Goal: Task Accomplishment & Management: Complete application form

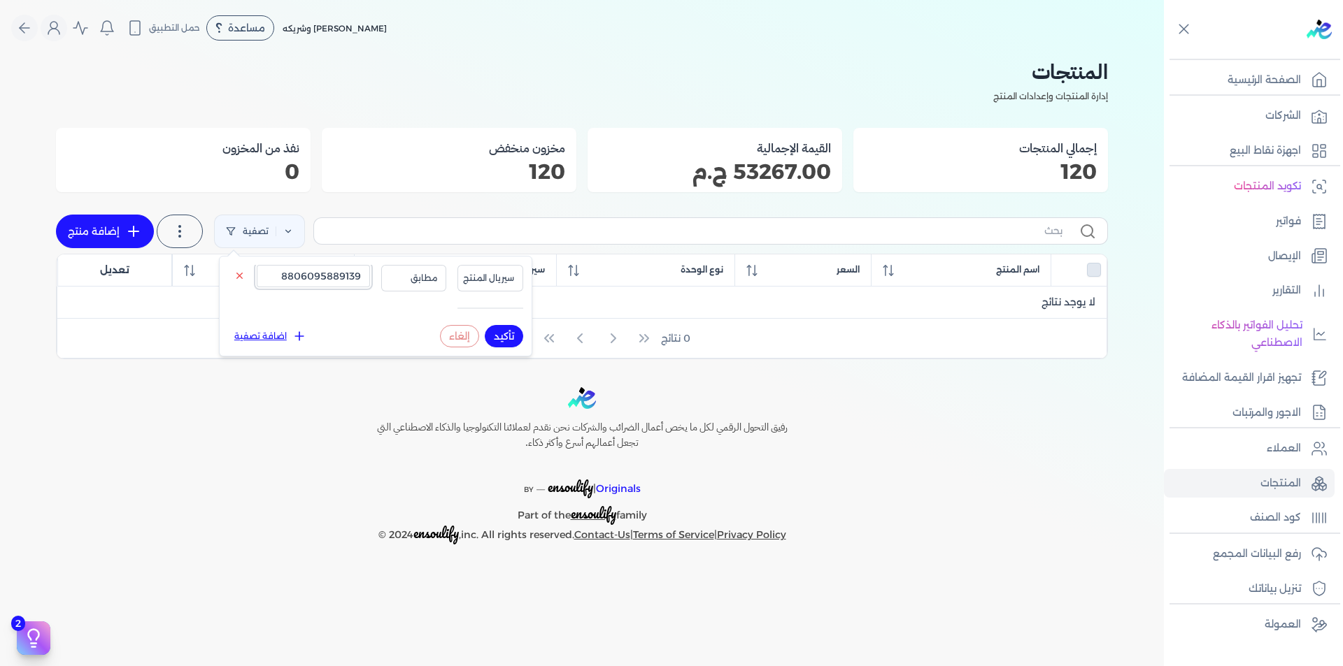
click at [346, 273] on input "8806095889139" at bounding box center [313, 276] width 113 height 22
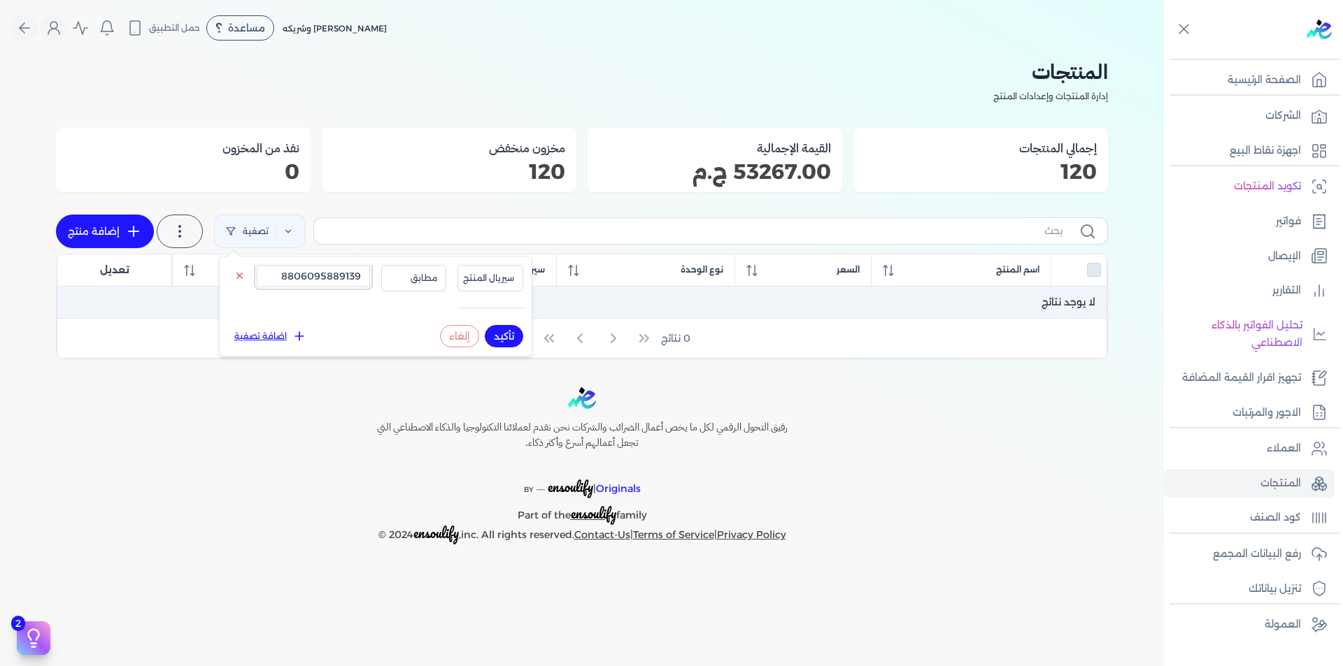
paste input "30303283300266"
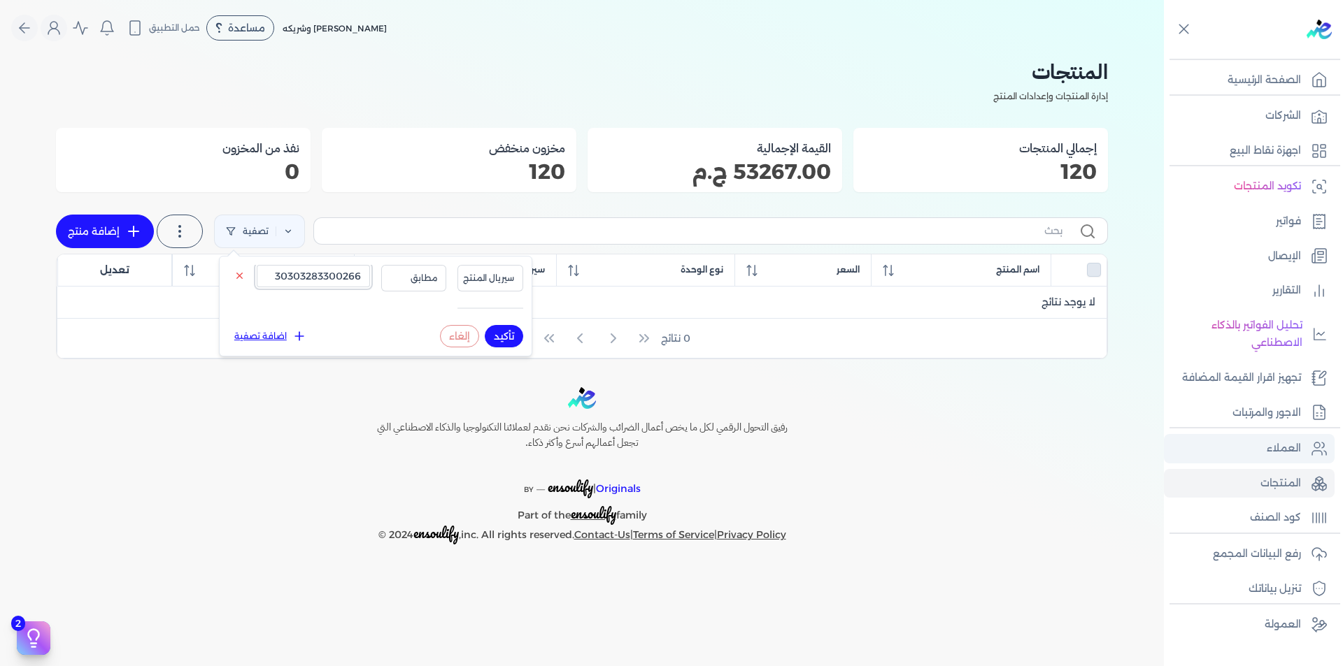
type input "30303283300266"
click at [1296, 447] on p "العملاء" at bounding box center [1284, 449] width 34 height 18
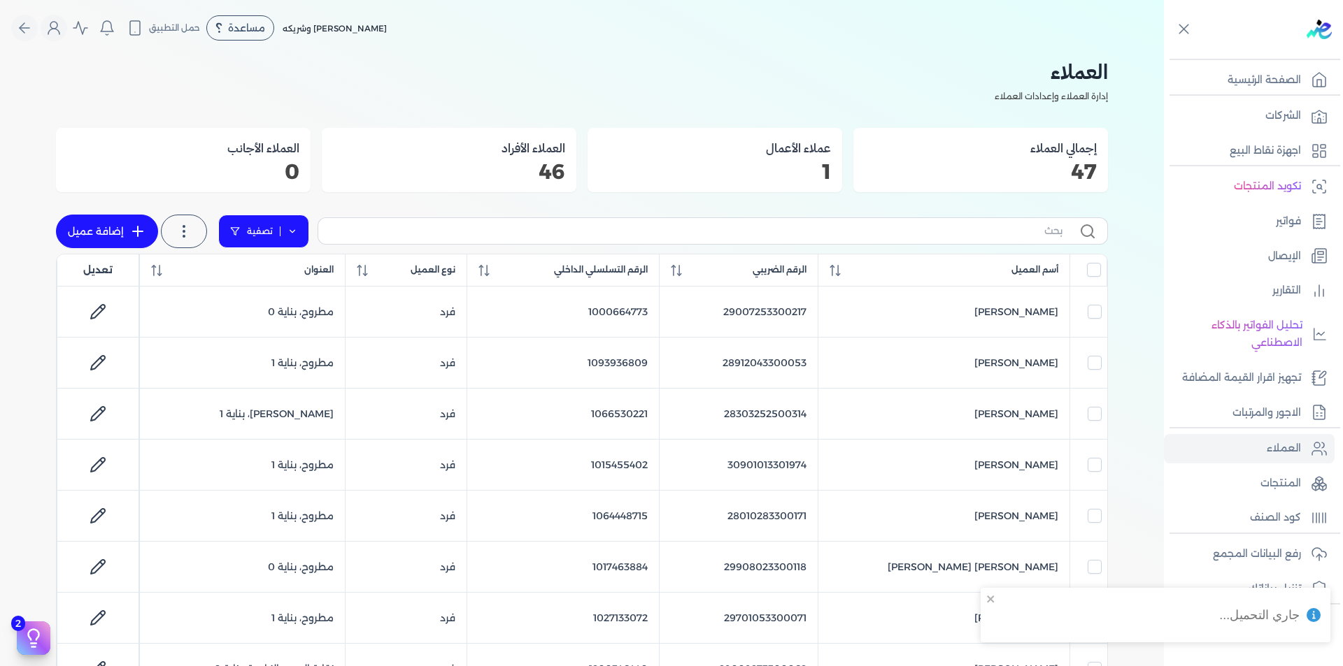
click at [293, 227] on icon at bounding box center [292, 232] width 10 height 10
click at [279, 283] on button "اضافة تصفية" at bounding box center [273, 275] width 85 height 17
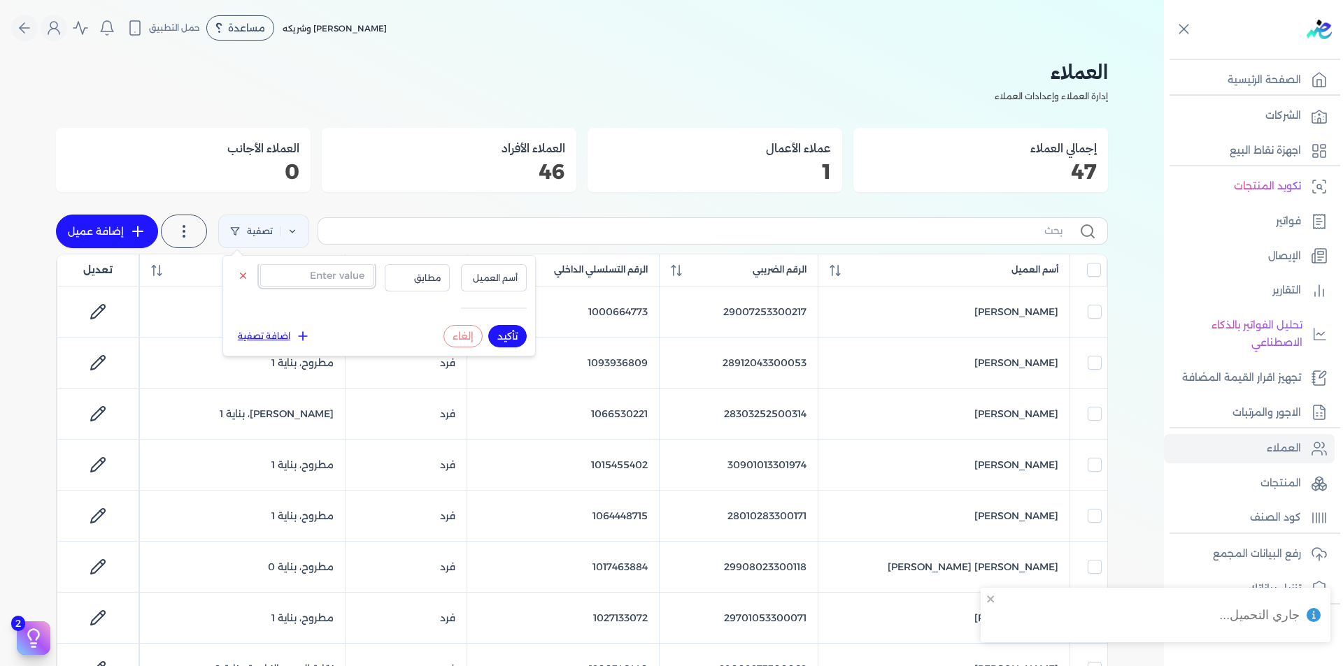
click at [297, 281] on input "text" at bounding box center [316, 275] width 113 height 22
paste input "30303283300266"
type input "30303283300266"
click at [462, 276] on button "أسم العميل" at bounding box center [494, 277] width 66 height 27
click at [504, 323] on li "الرقم الضريبي" at bounding box center [465, 321] width 106 height 13
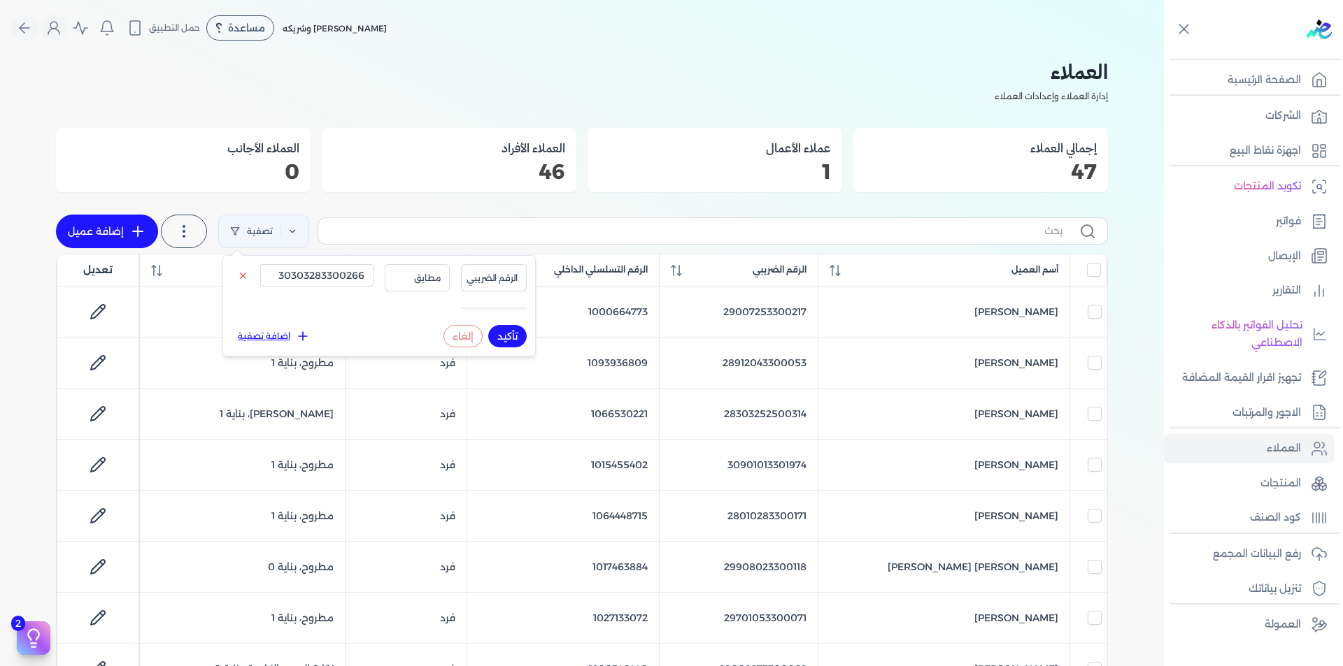
click at [513, 336] on button "تأكيد" at bounding box center [507, 336] width 38 height 22
checkbox input "false"
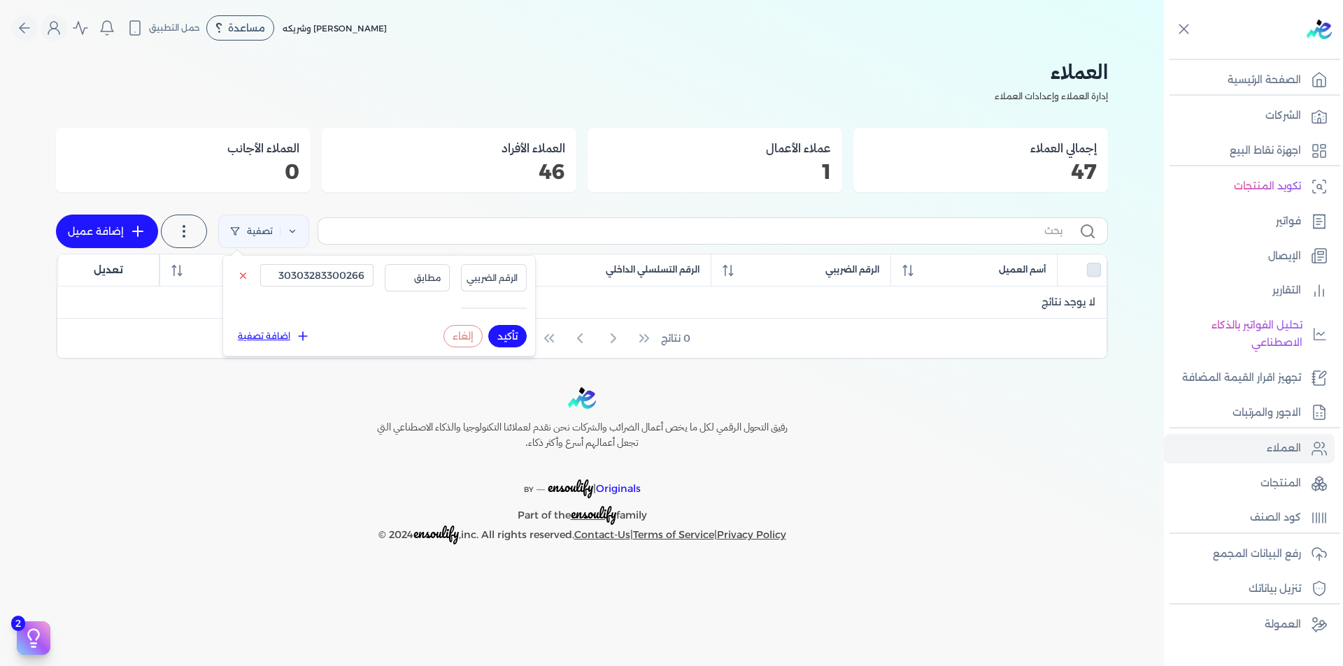
click at [132, 227] on icon at bounding box center [137, 231] width 17 height 17
select select "B"
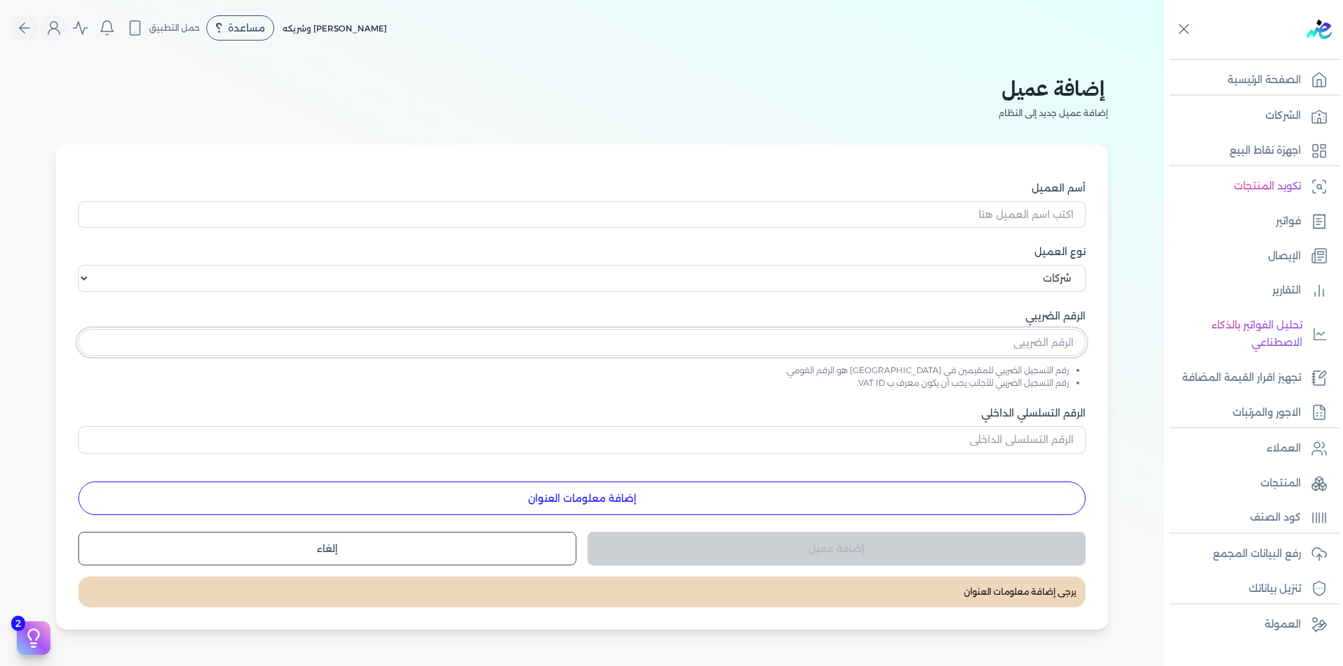
click at [1032, 344] on input "text" at bounding box center [581, 342] width 1007 height 27
paste input "text"
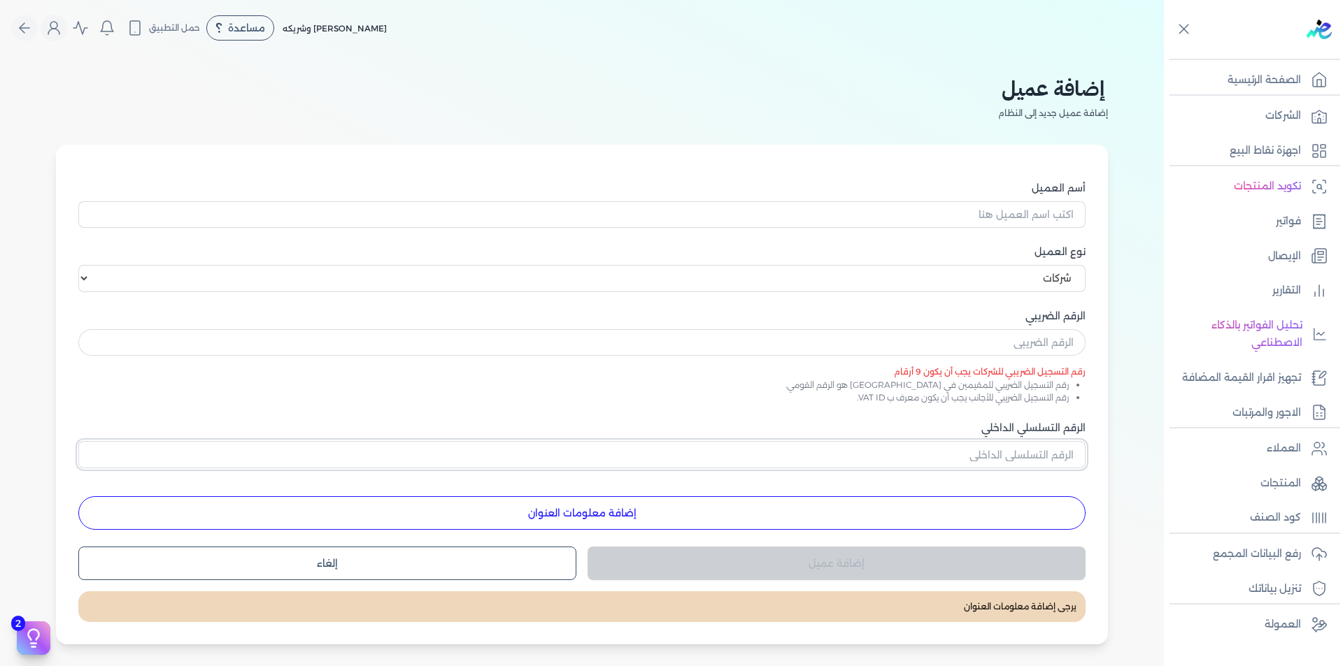
click at [1048, 448] on input "الرقم التسلسلي الداخلي" at bounding box center [581, 454] width 1007 height 27
paste input "30303283300266"
type input "30303283300266"
click at [1069, 280] on select "اختر نوع العميل شركات أفراد أجنبي" at bounding box center [581, 278] width 1007 height 27
select select "P"
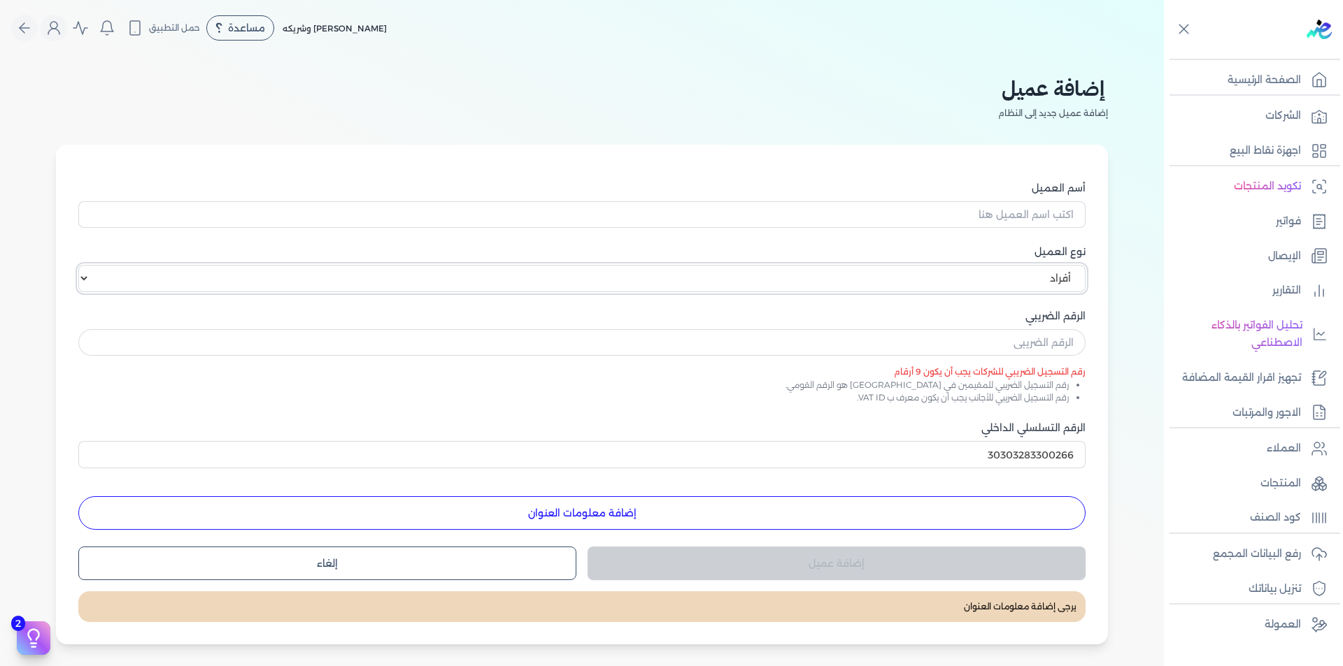
click at [81, 265] on select "اختر نوع العميل شركات أفراد أجنبي" at bounding box center [581, 278] width 1007 height 27
click at [1066, 339] on input "text" at bounding box center [581, 342] width 1007 height 27
paste input "30303283300266"
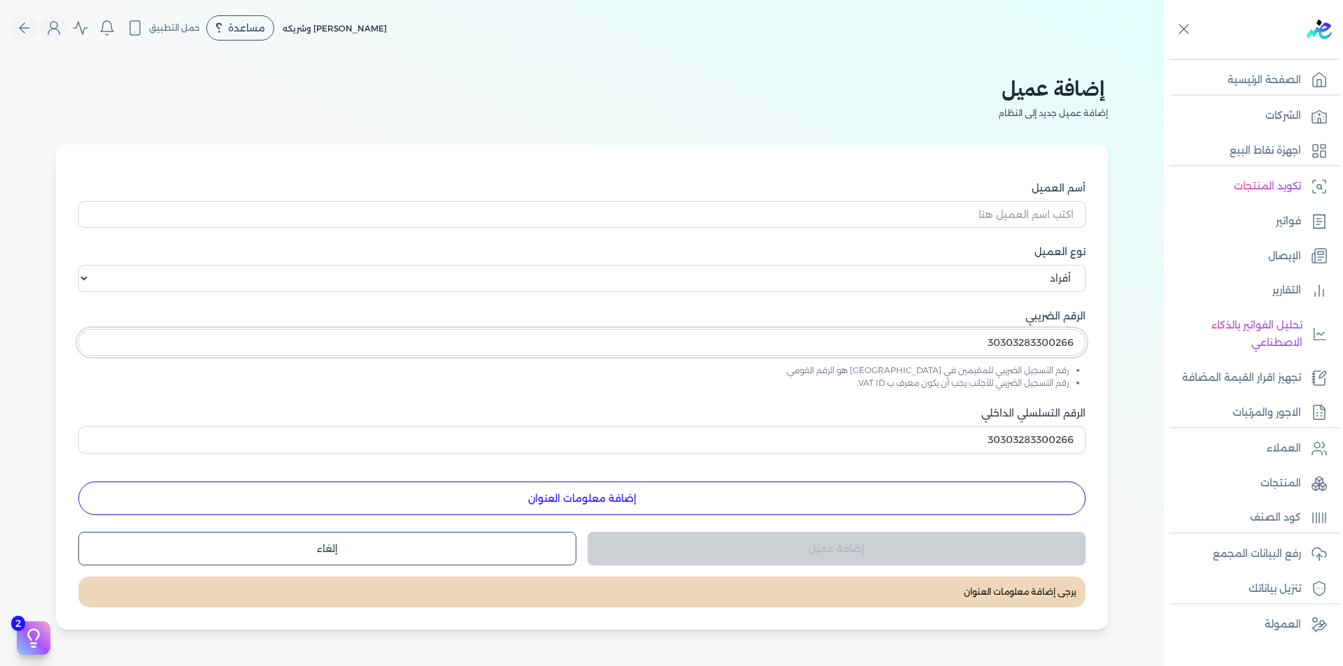
type input "30303283300266"
click at [1073, 223] on input "أسم العميل" at bounding box center [581, 214] width 1007 height 27
paste input "بسنت عبد الغفار"
type input "بسنت عبد الغفار"
click at [989, 501] on button "إضافة معلومات العنوان" at bounding box center [581, 499] width 1007 height 34
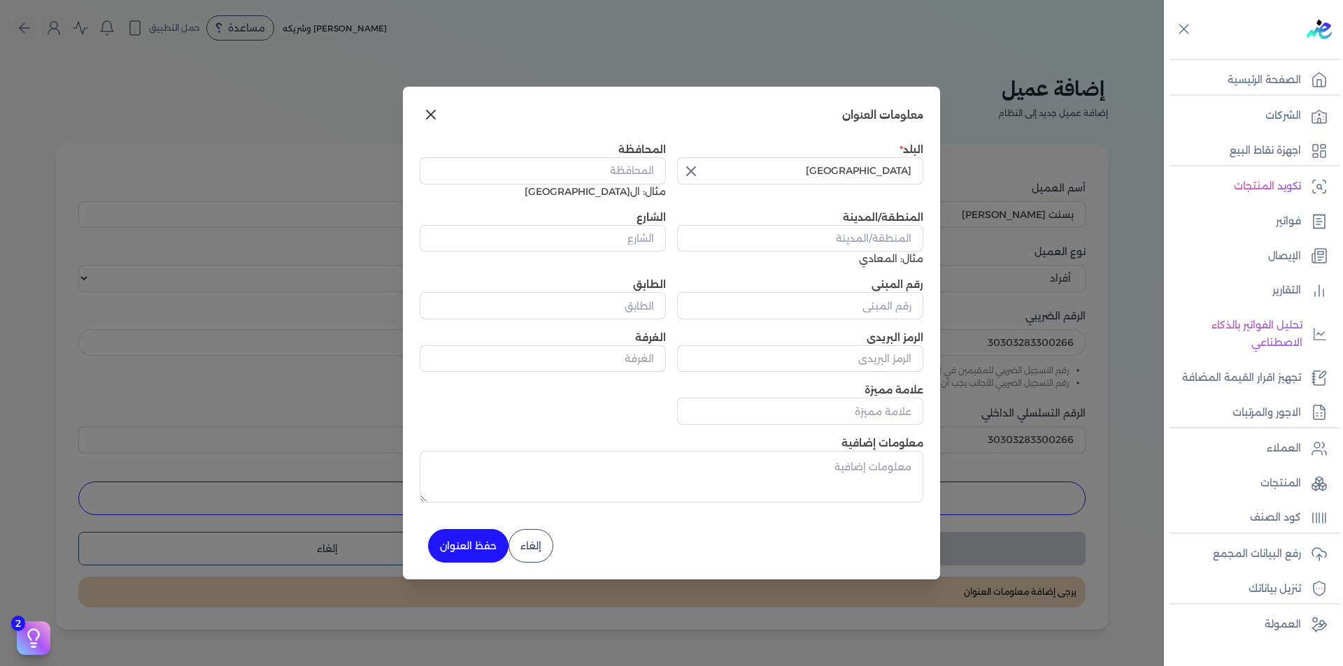
click at [694, 172] on icon "button" at bounding box center [691, 171] width 17 height 17
click at [784, 181] on input "text" at bounding box center [800, 170] width 246 height 27
type input "مصر"
click at [632, 165] on input "المحافظة" at bounding box center [543, 170] width 246 height 27
type input "مطروح"
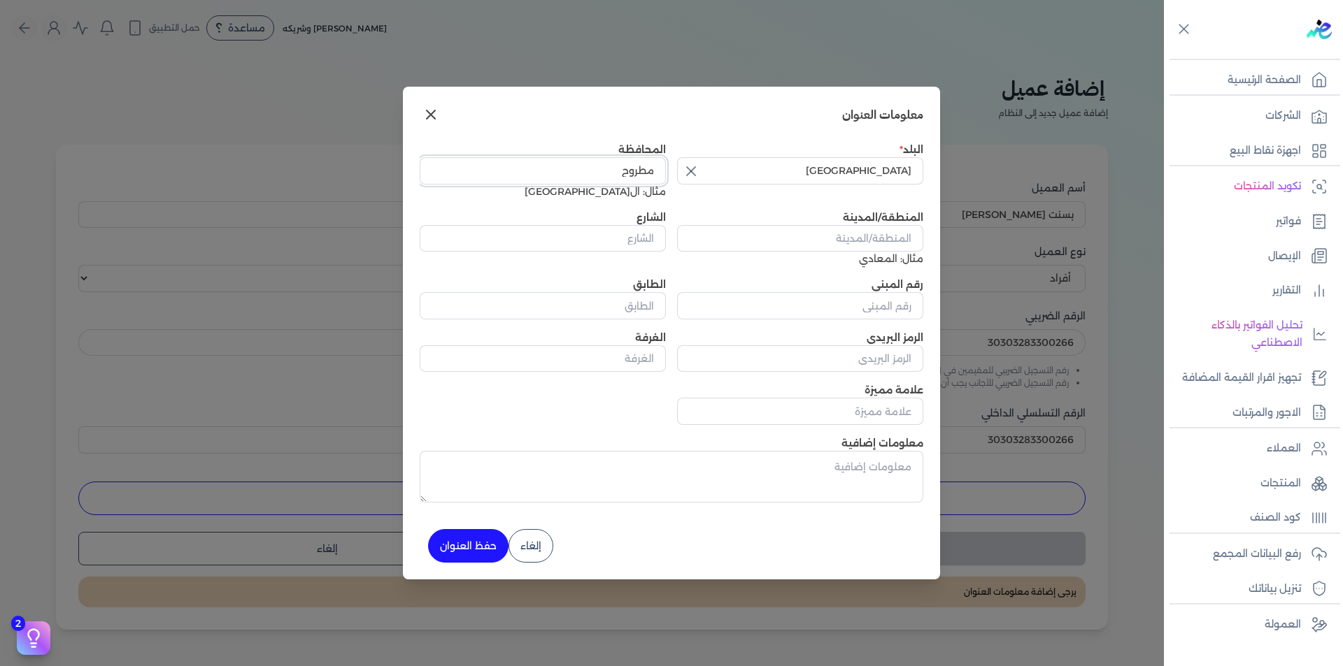
click at [636, 181] on input "مطروح" at bounding box center [543, 170] width 246 height 27
click at [641, 167] on input "مطروح" at bounding box center [543, 170] width 246 height 27
click at [809, 251] on input "المنطقة/المدينة" at bounding box center [800, 238] width 246 height 27
paste input "مطروح"
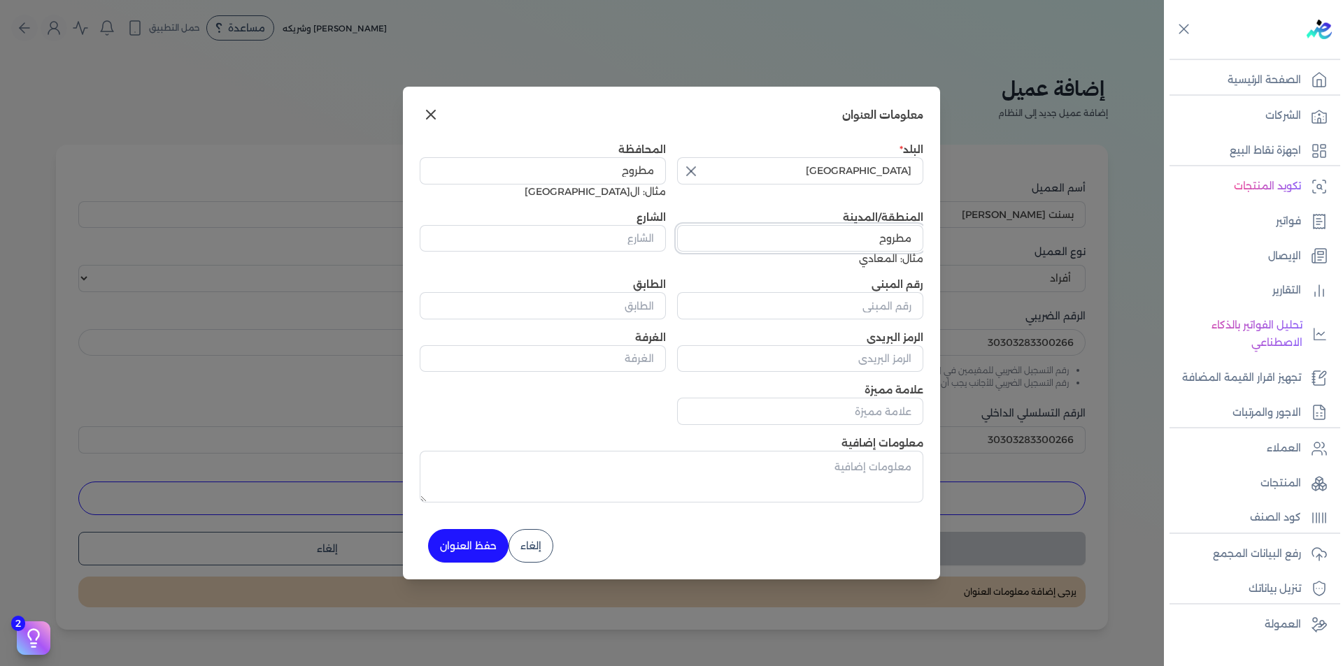
type input "مطروح"
click at [627, 241] on input "الشارع" at bounding box center [543, 238] width 246 height 27
paste input "مطروح"
type input "مطروح"
click at [878, 300] on input "رقم المبنى" at bounding box center [800, 305] width 246 height 27
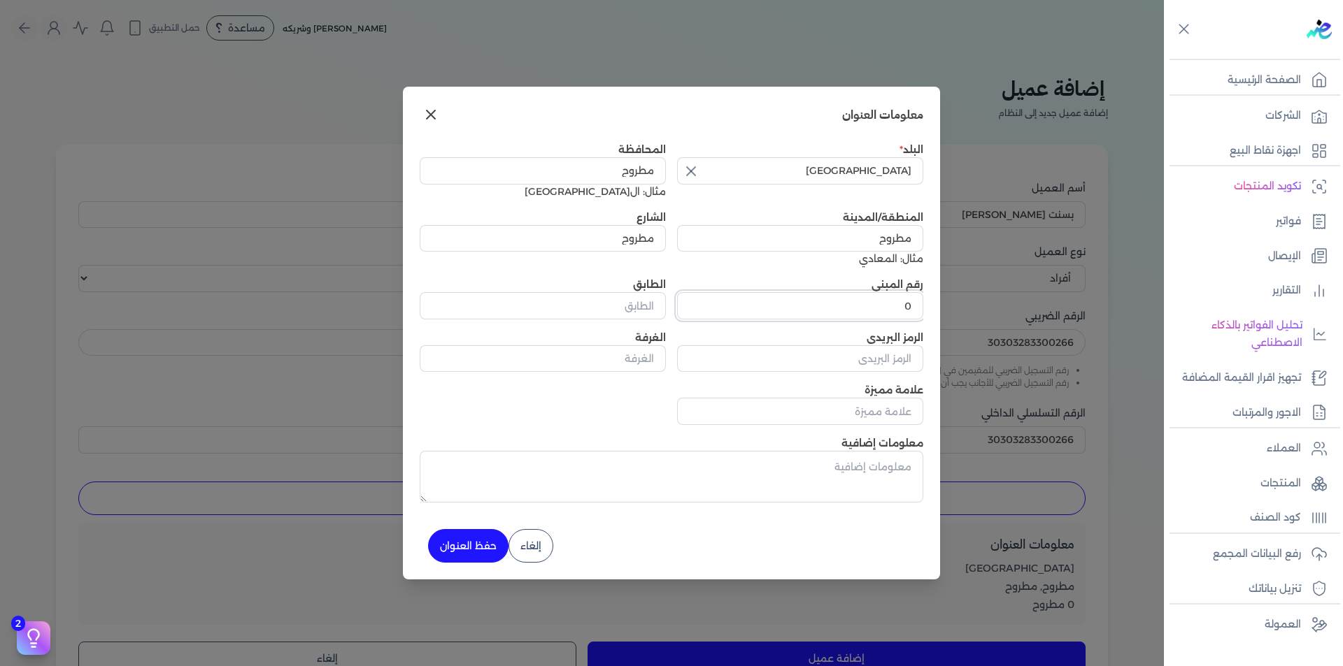
type input "0"
click at [442, 547] on button "حفظ العنوان" at bounding box center [468, 546] width 80 height 34
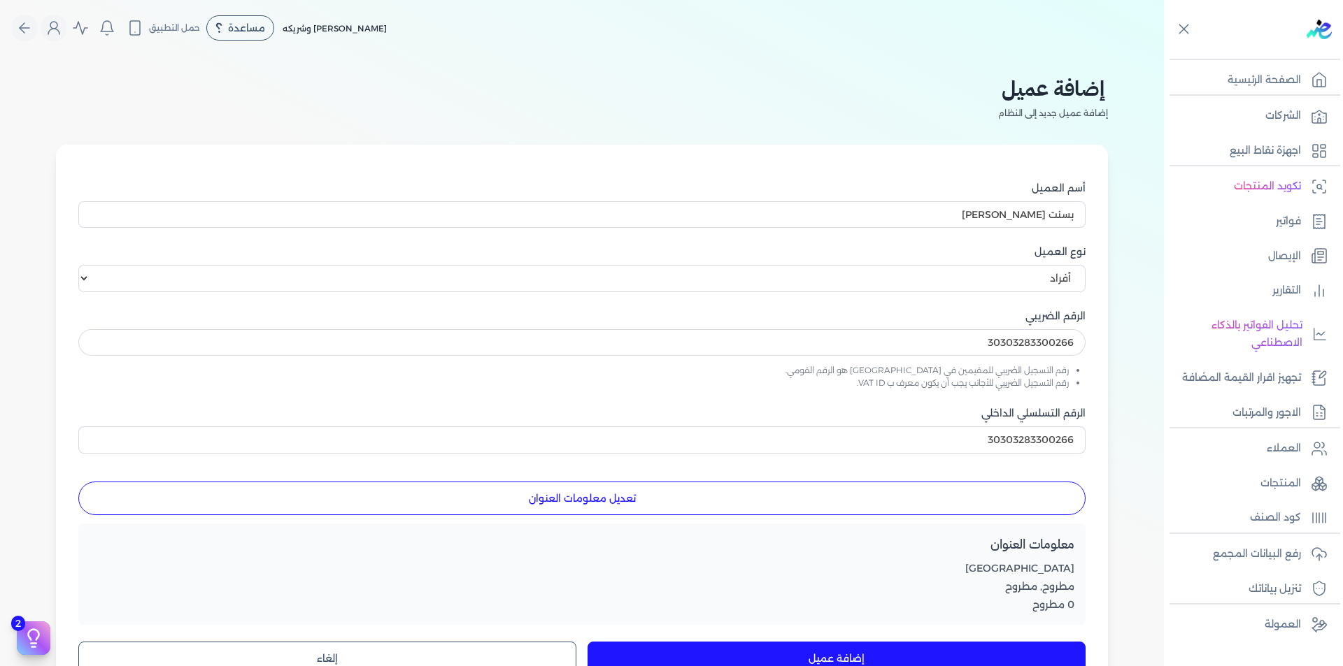
scroll to position [262, 0]
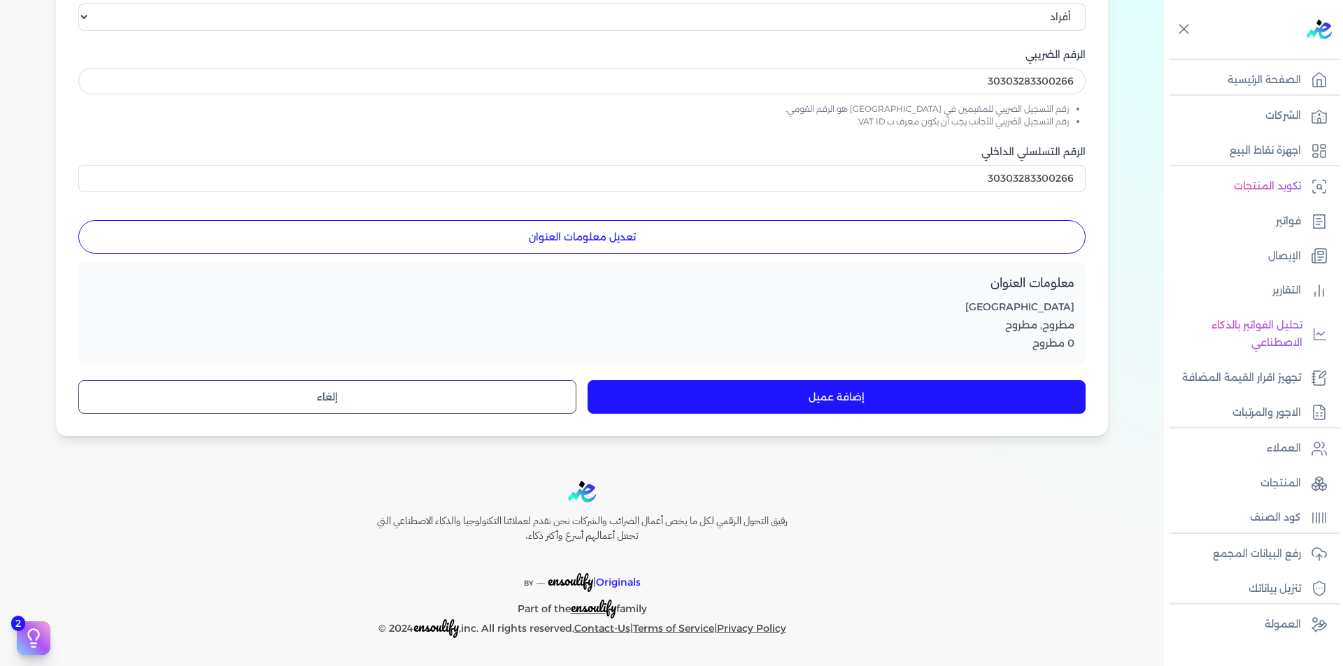
click at [775, 394] on button "إضافة عميل" at bounding box center [836, 397] width 498 height 34
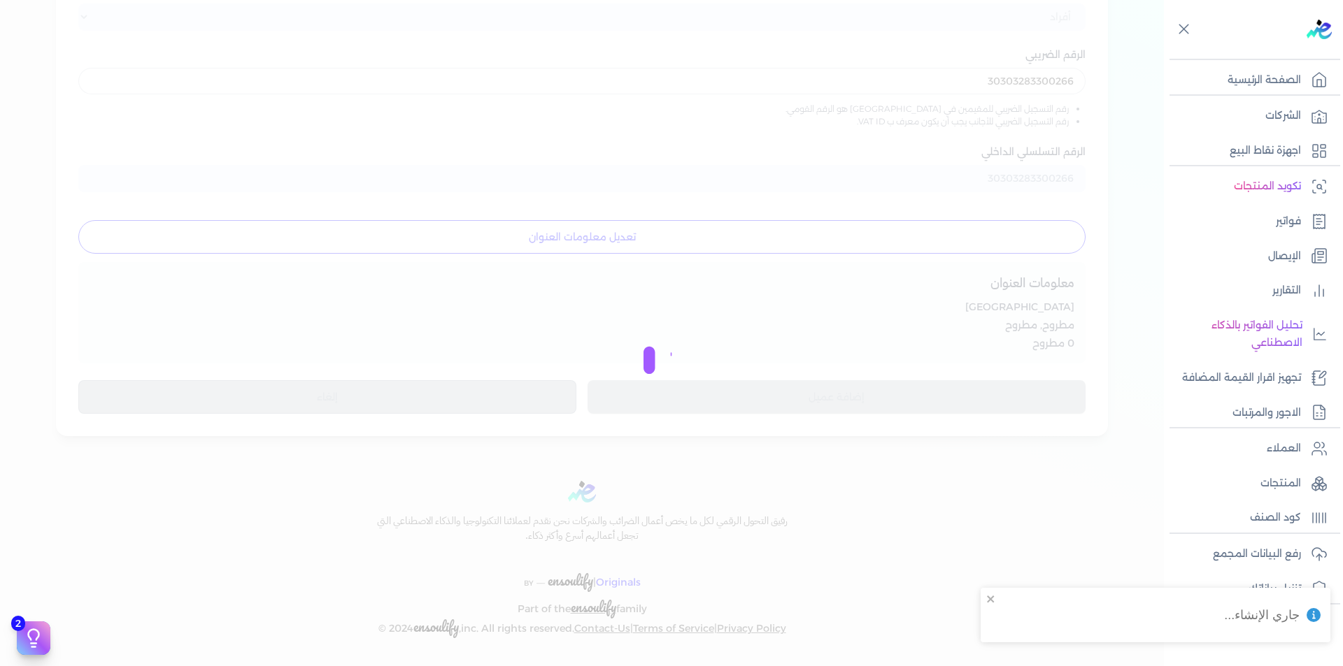
select select "B"
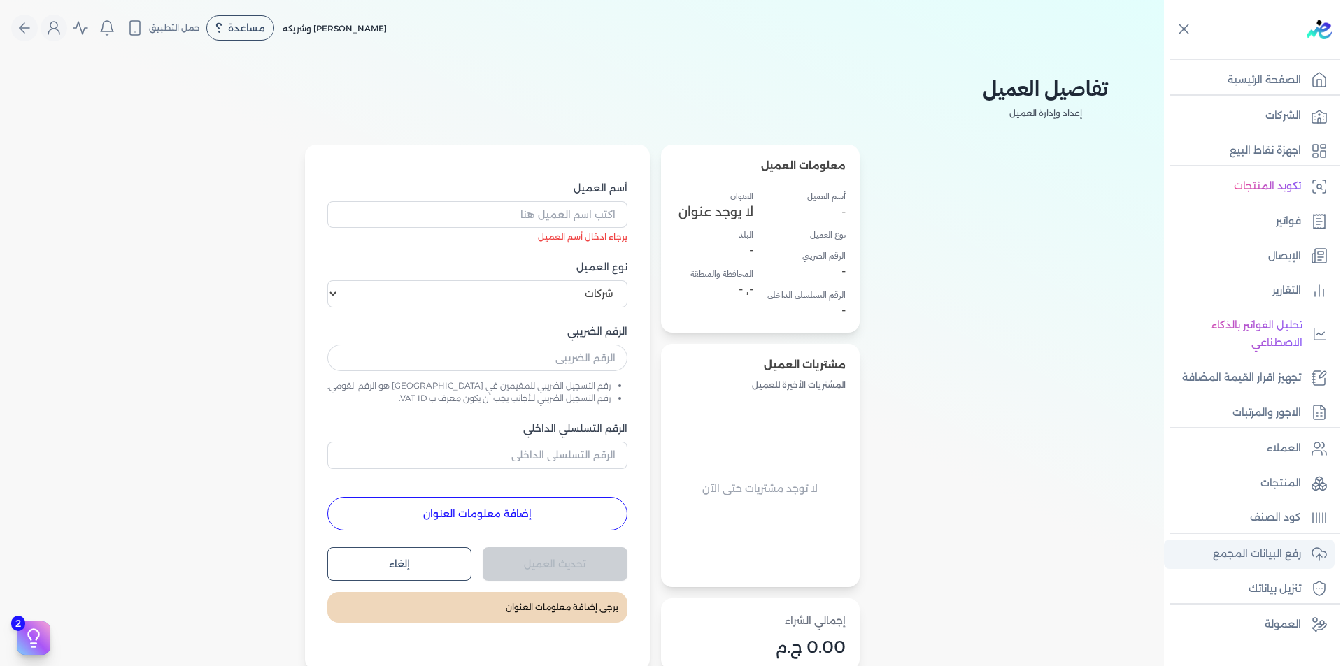
click at [1255, 549] on p "رفع البيانات المجمع" at bounding box center [1257, 554] width 88 height 18
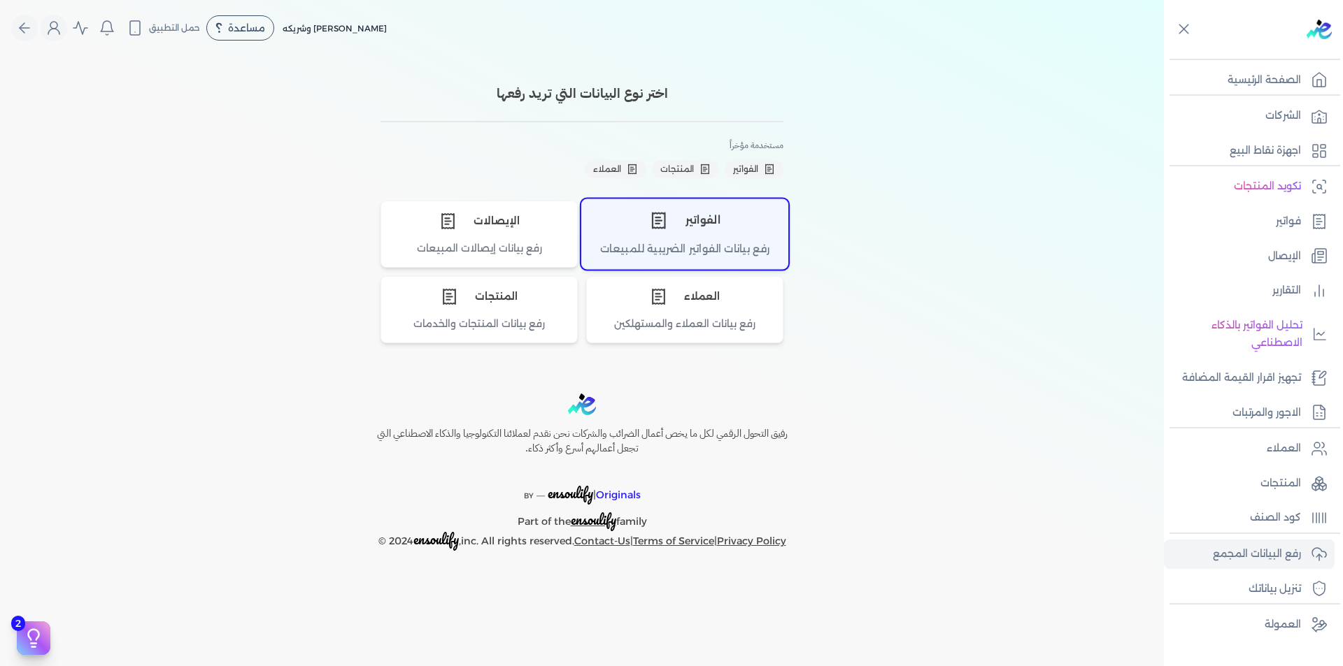
click at [711, 227] on div "الفواتير" at bounding box center [685, 220] width 206 height 42
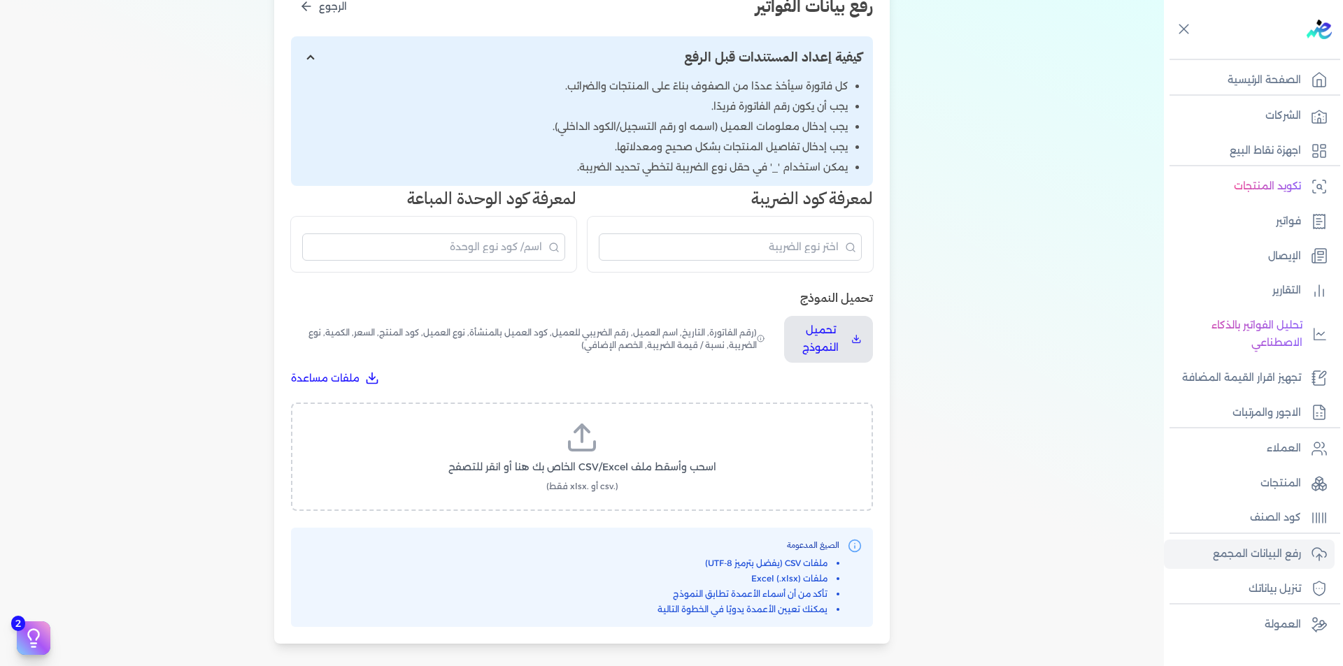
scroll to position [210, 0]
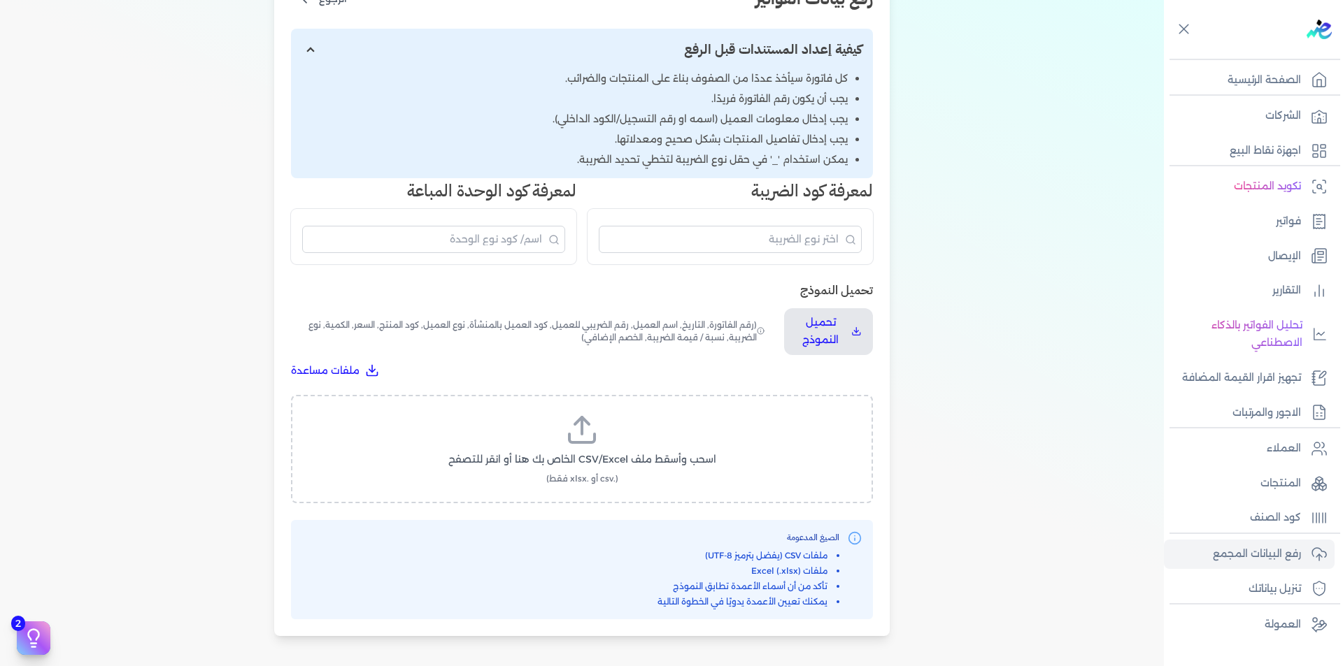
click at [594, 441] on icon at bounding box center [581, 438] width 25 height 8
click at [0, 0] on input "اسحب وأسقط ملف CSV/Excel الخاص بك هنا أو انقر للتصفح (.csv أو .xlsx فقط)" at bounding box center [0, 0] width 0 height 0
click at [608, 476] on span "تحميل الملف" at bounding box center [623, 473] width 59 height 15
select select "رقم الفاتورة"
select select "التاريخ"
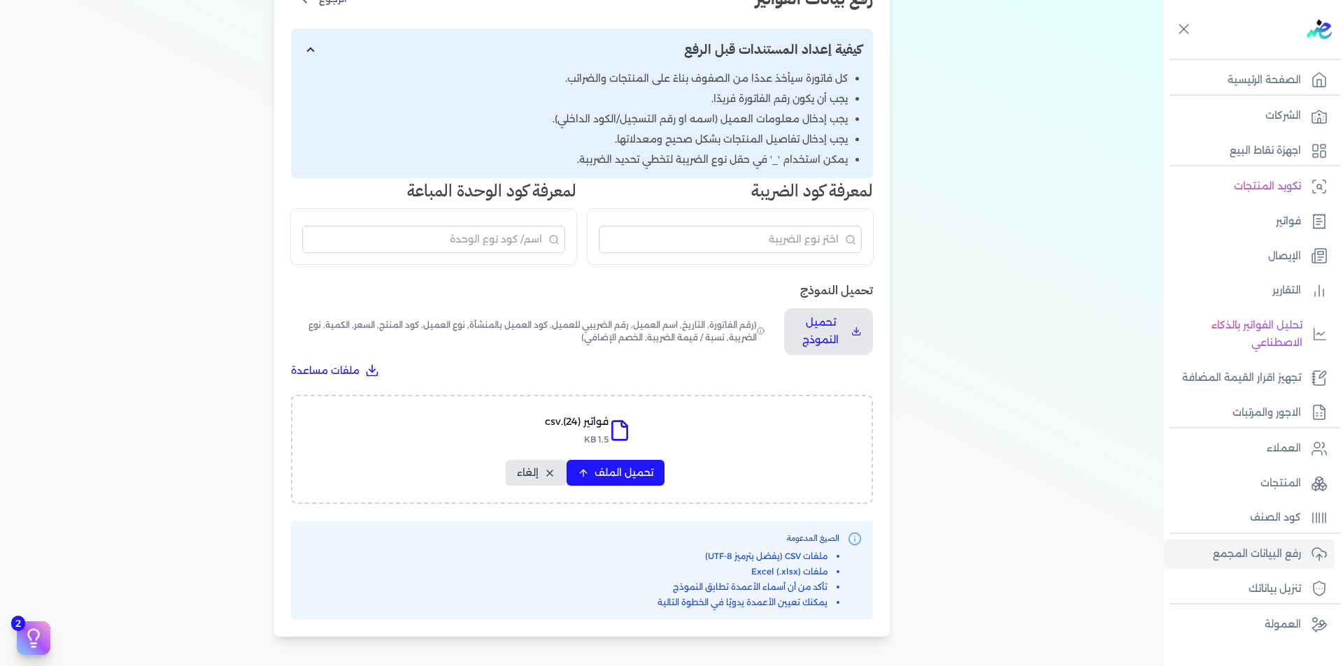
select select "أسم العميل"
select select "الرقم الضريبي"
select select "نوع العميل"
select select "الرقم التسلسلي الداخلي"
select select "وصف البند"
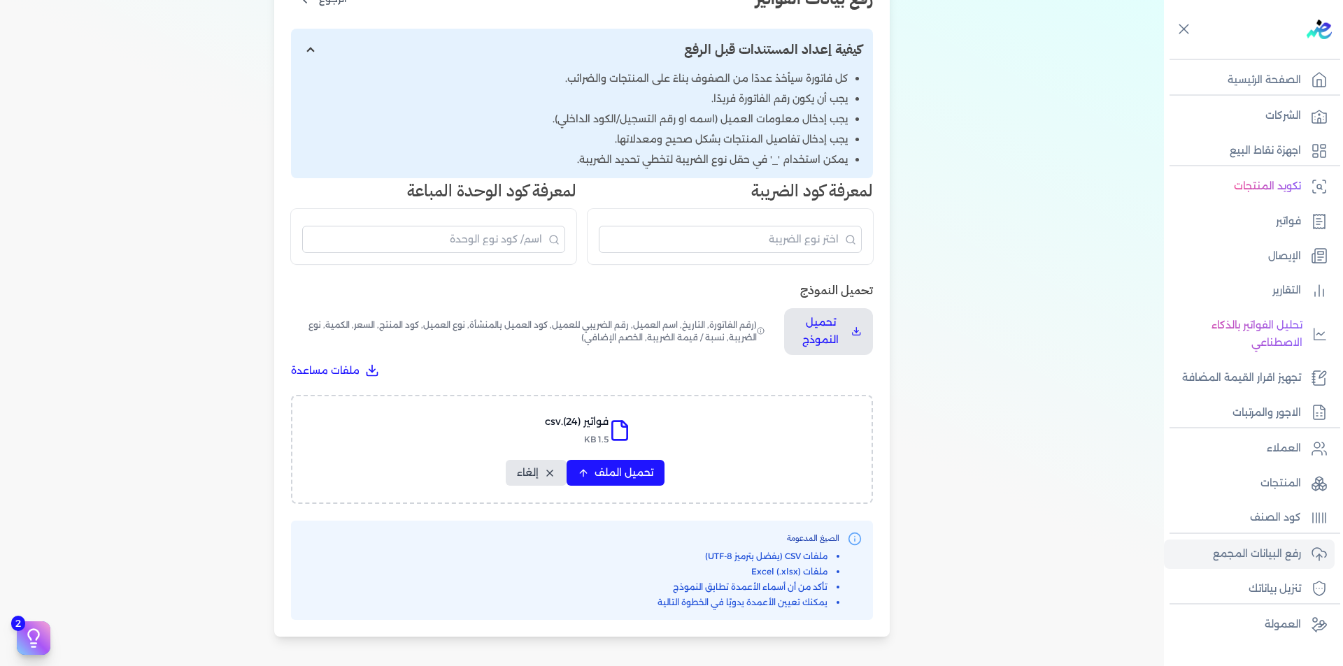
select select "سيريال المنتج"
select select "السعر"
select select "الكمية"
select select "نوع الضريبة"
select select "نسبة / قيمة الضريبة"
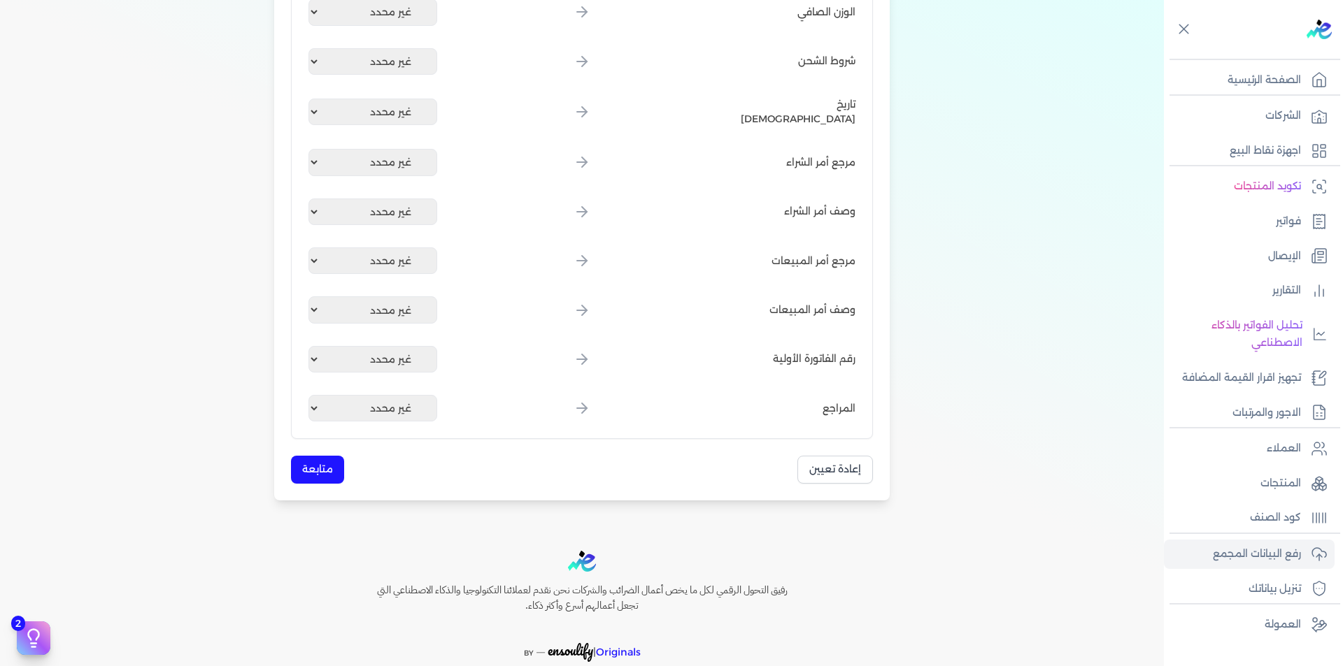
scroll to position [1876, 0]
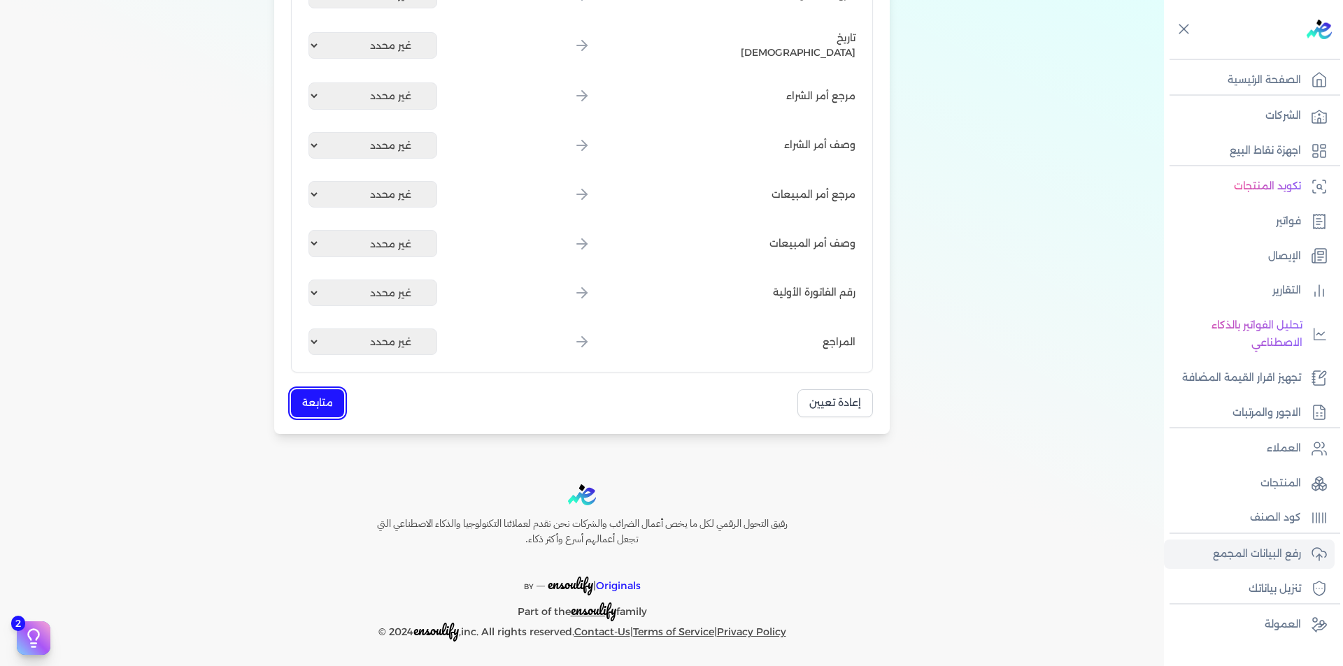
click at [325, 406] on button "متابعة" at bounding box center [317, 403] width 53 height 27
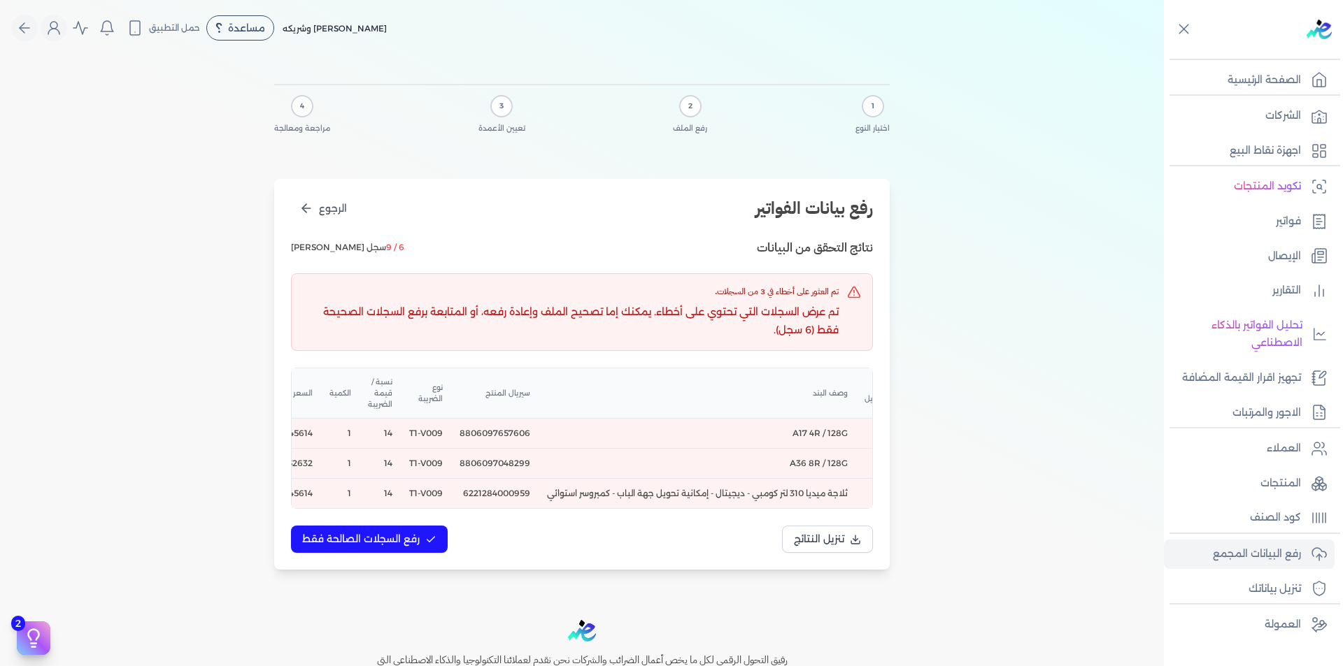
scroll to position [0, -501]
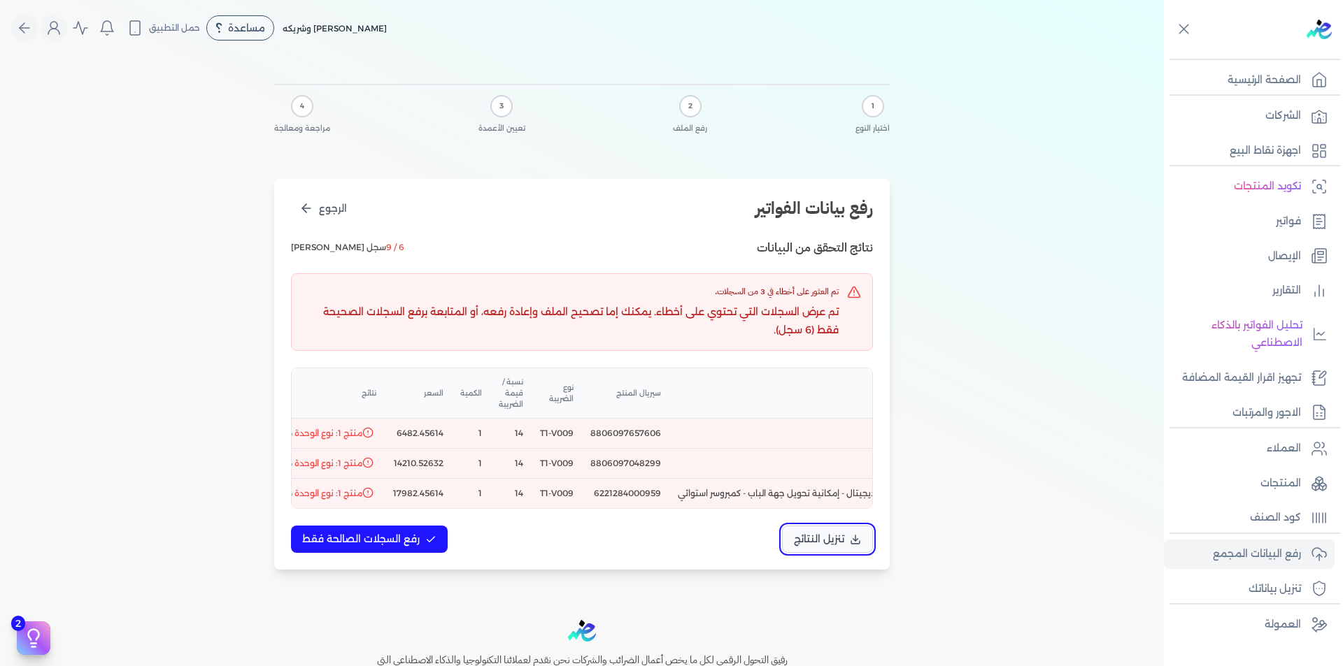
click at [832, 547] on span "تنزيل النتائج" at bounding box center [819, 539] width 50 height 15
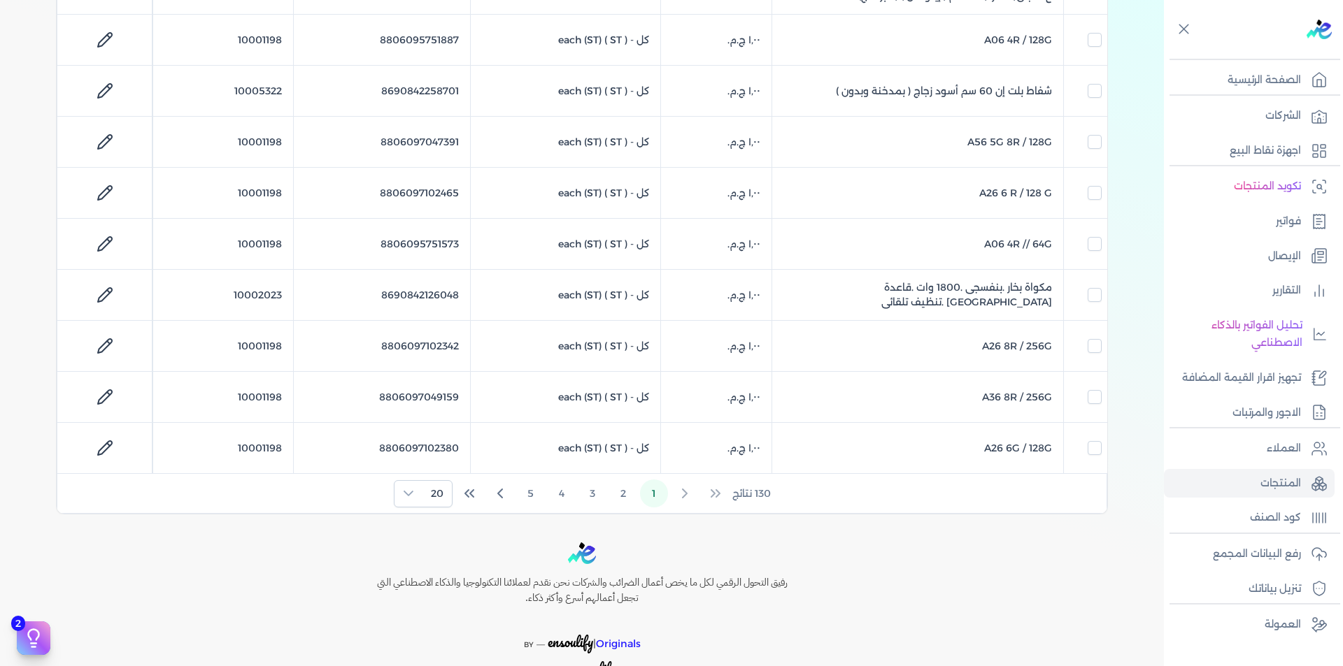
scroll to position [839, 0]
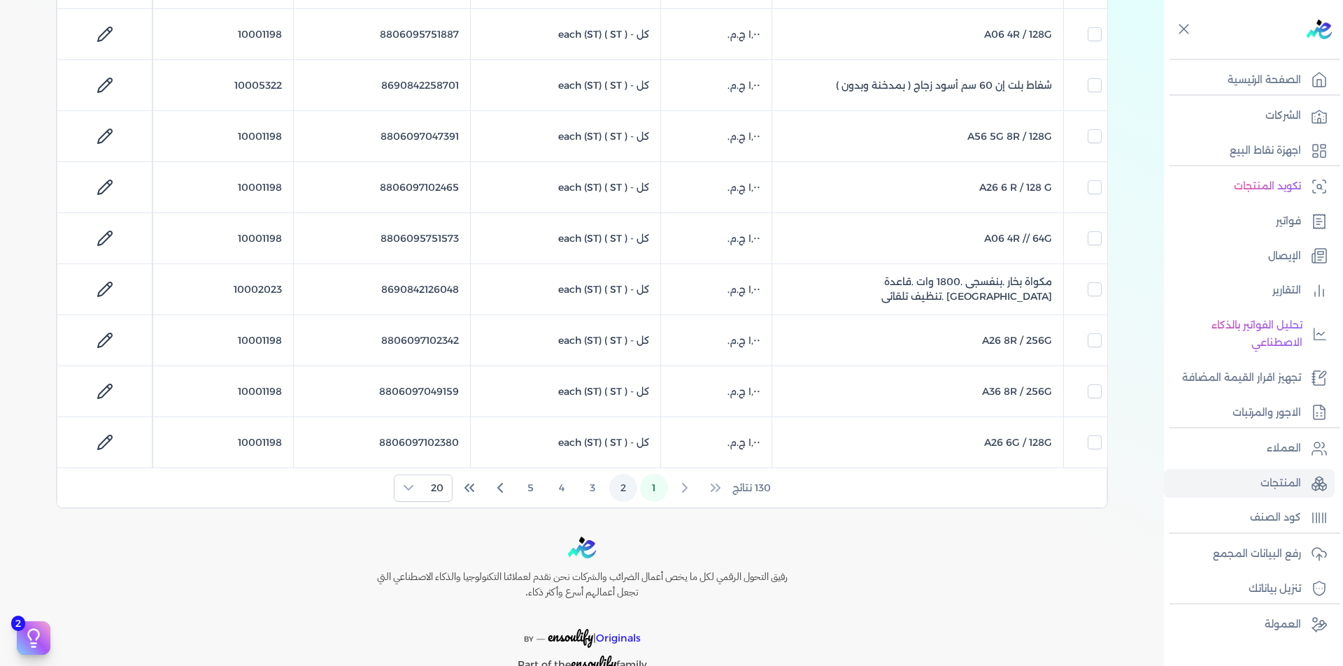
click at [622, 488] on button "2" at bounding box center [623, 488] width 28 height 28
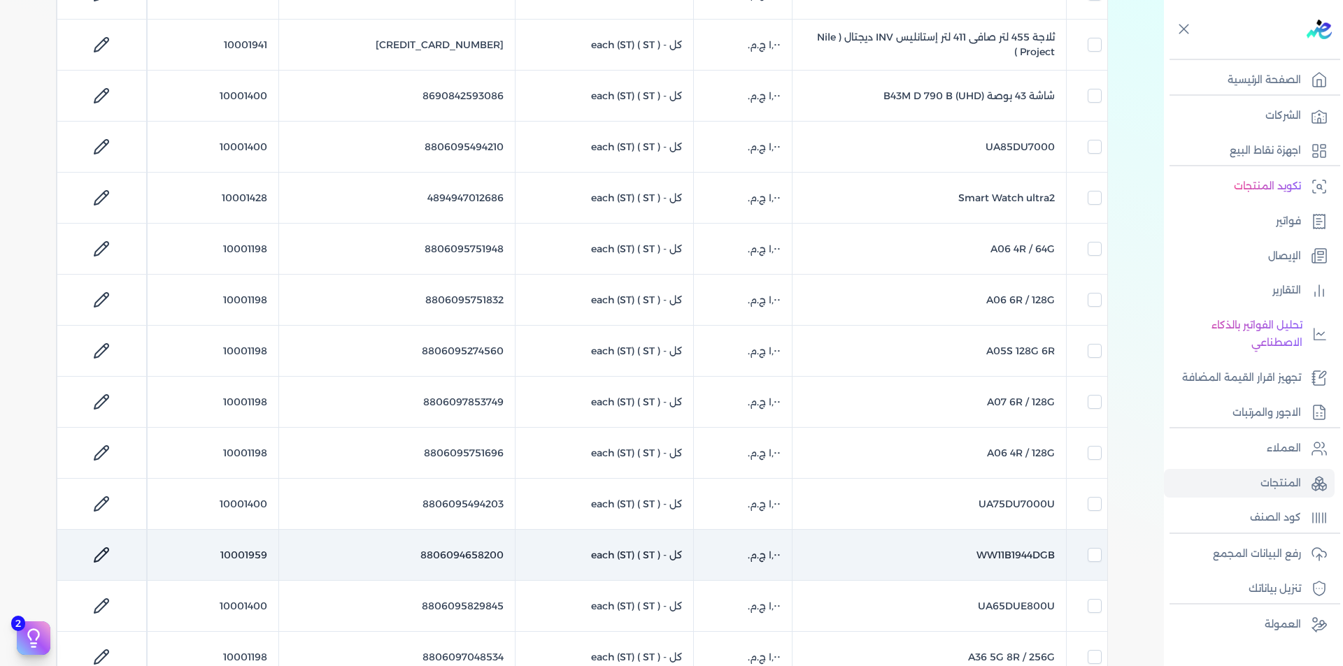
scroll to position [490, 0]
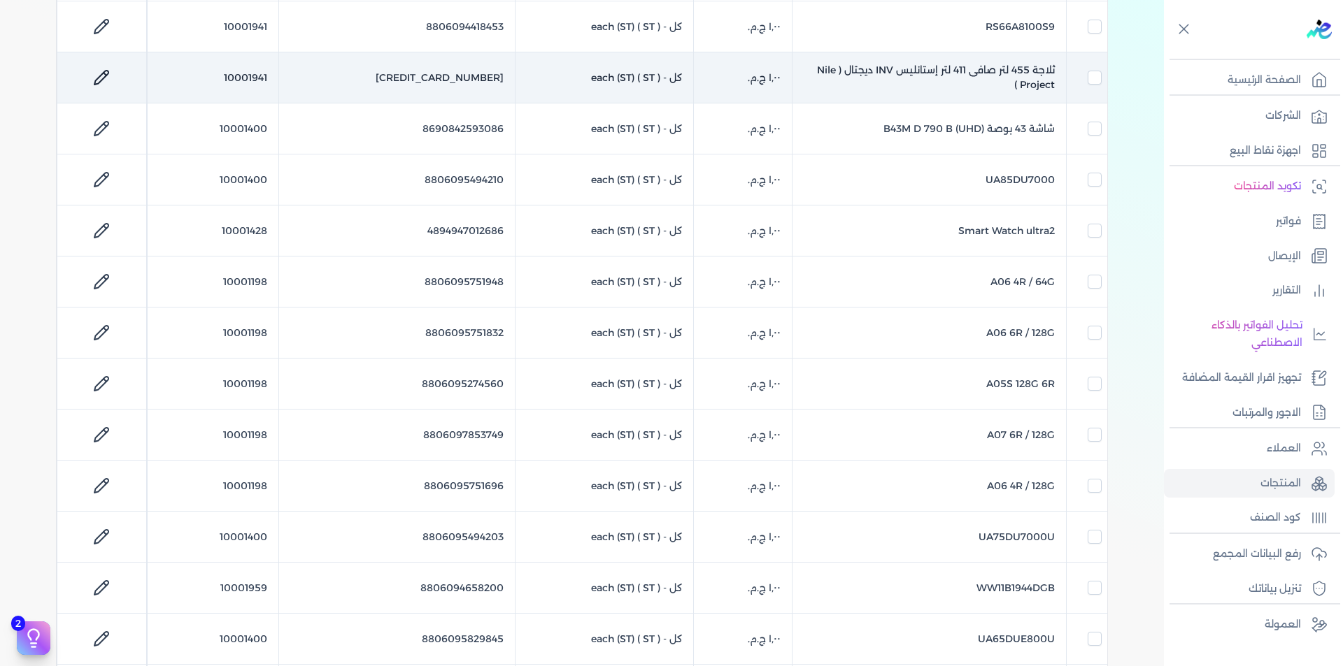
click at [258, 73] on td "10001941" at bounding box center [212, 77] width 131 height 51
checkbox input "false"
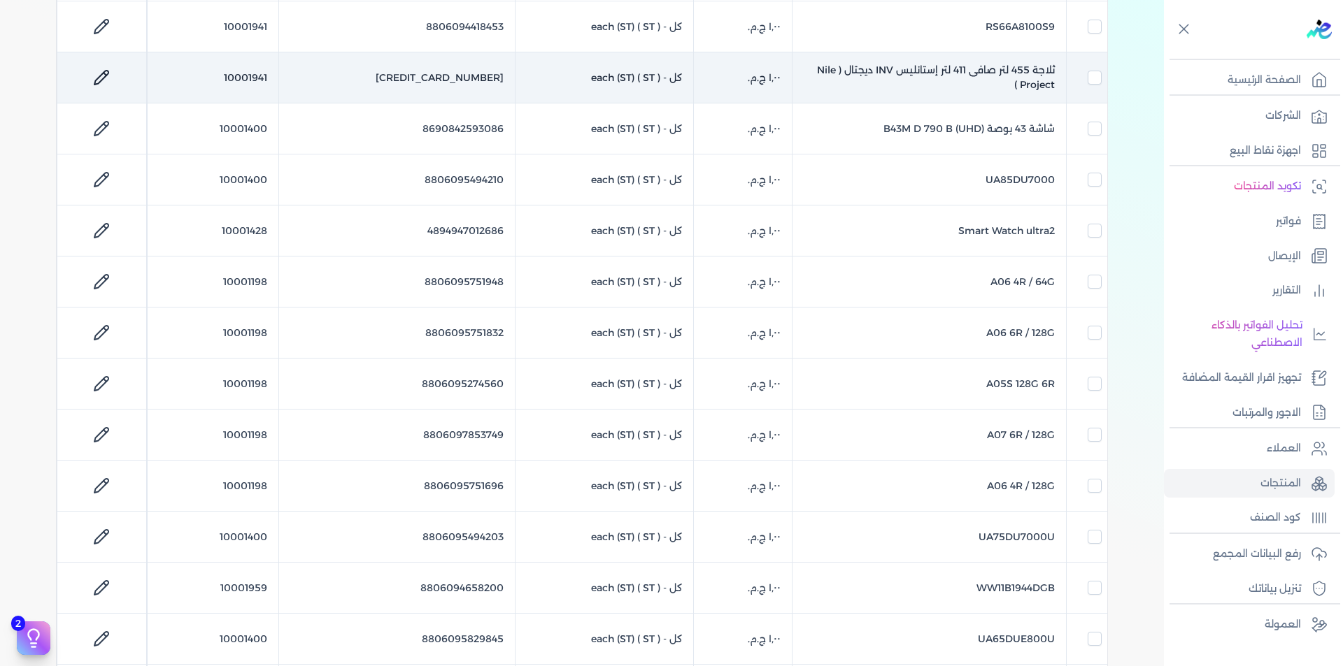
checkbox input "false"
checkbox input "true"
checkbox input "false"
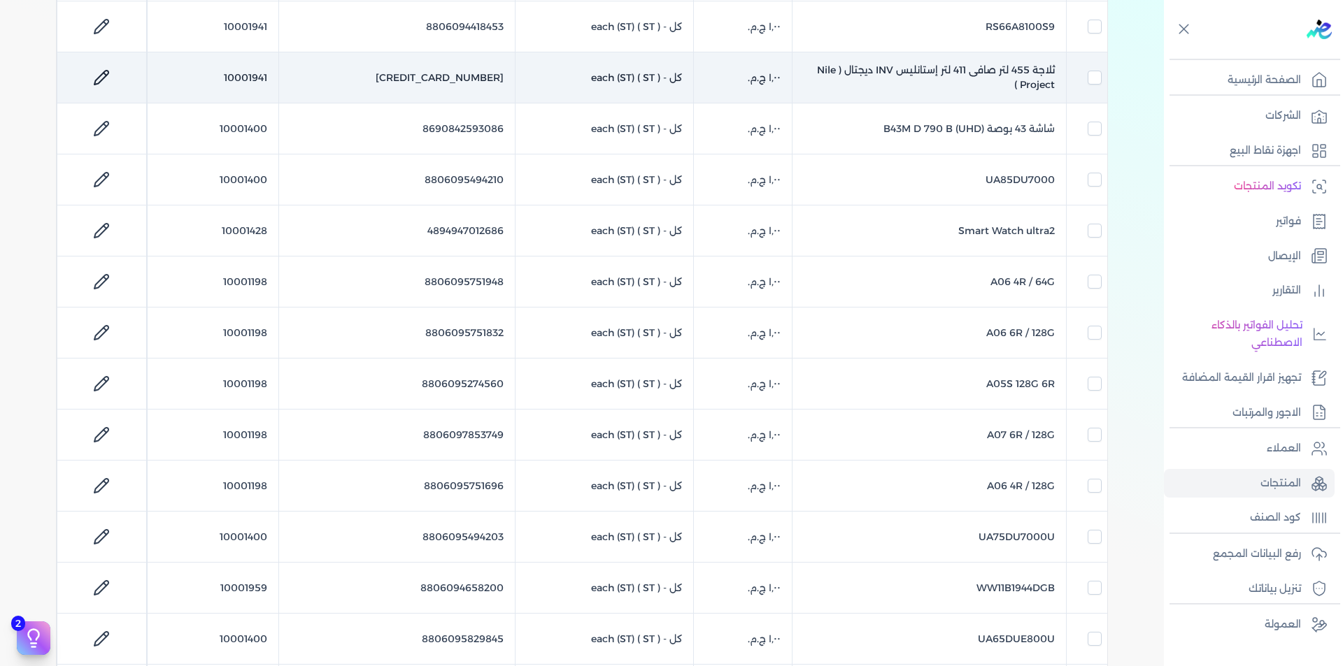
checkbox input "false"
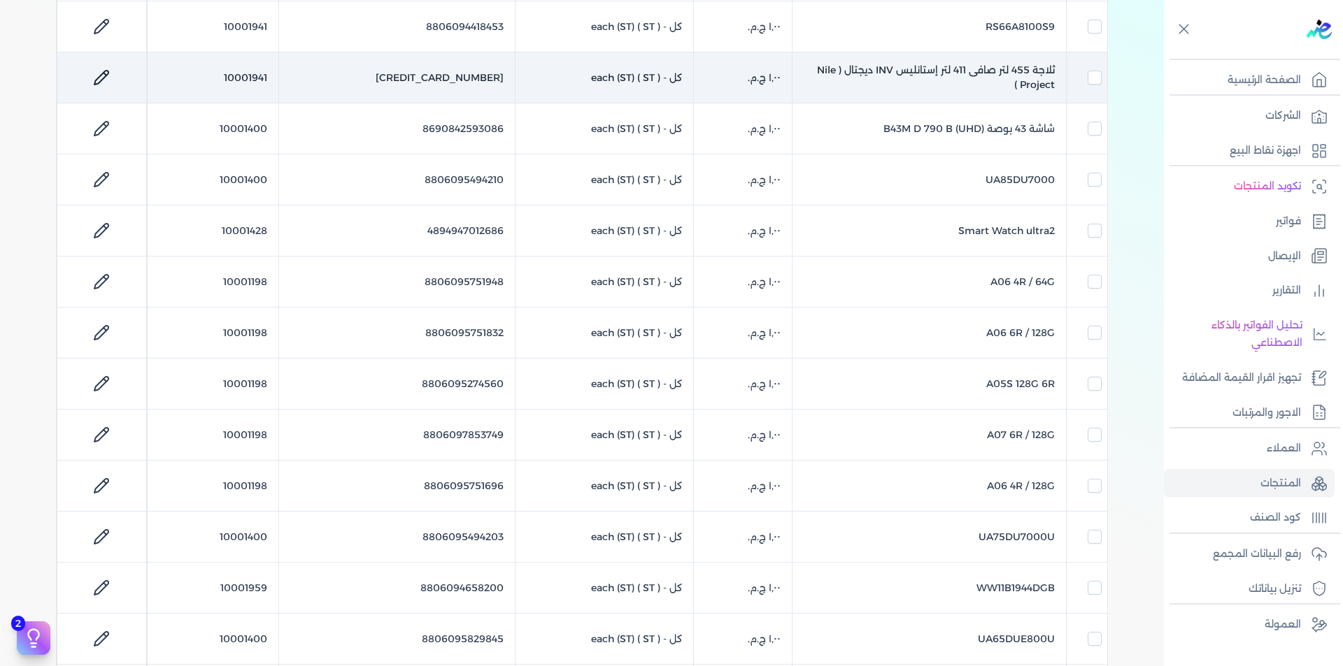
checkbox input "false"
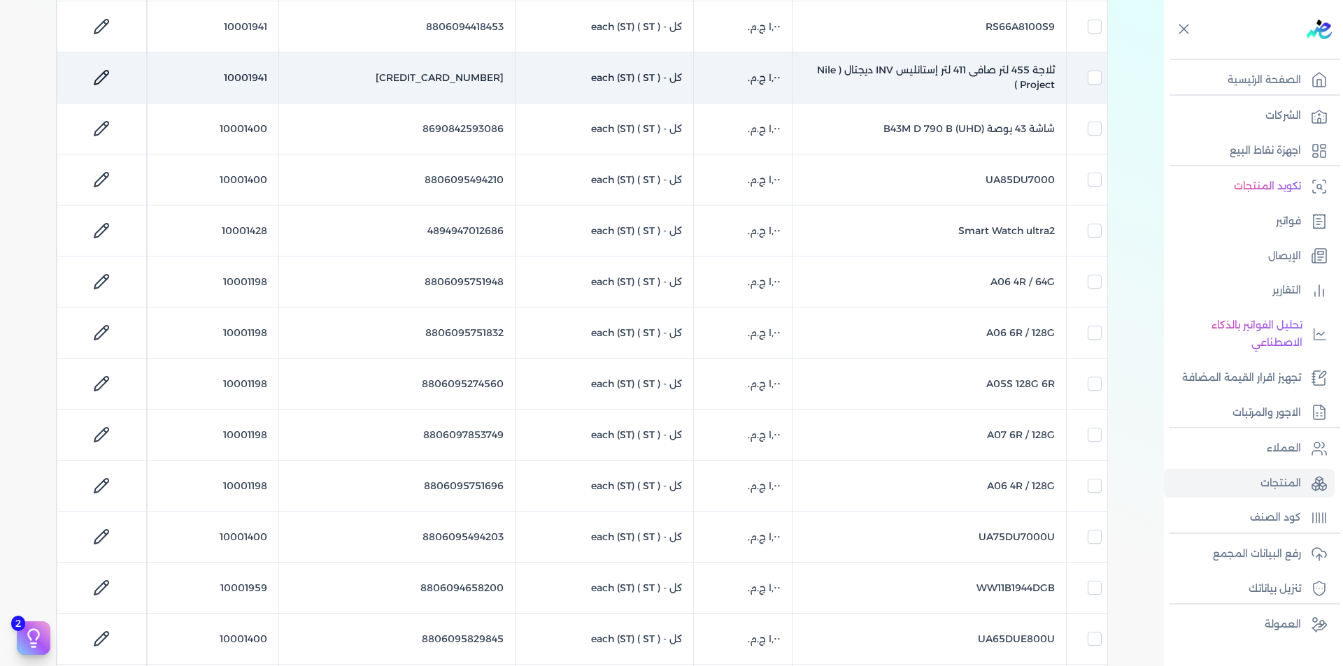
checkbox input "false"
click at [258, 73] on td "10001941" at bounding box center [212, 77] width 131 height 51
checkbox input "false"
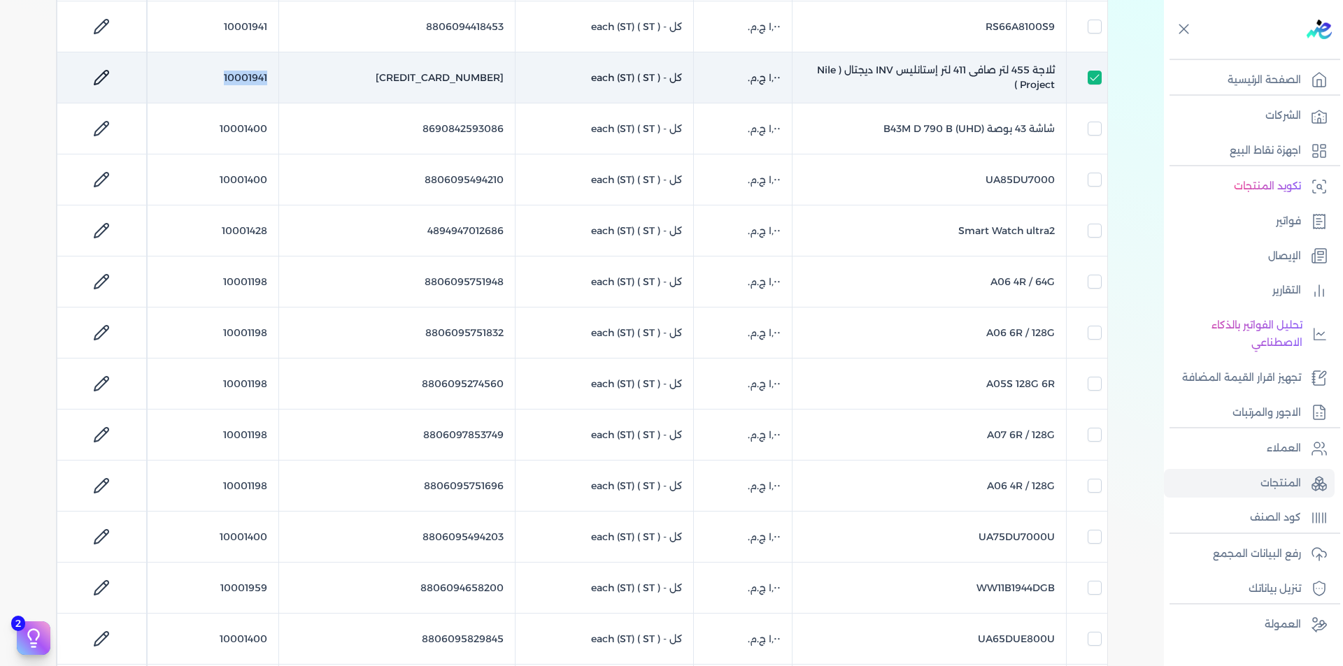
checkbox input "false"
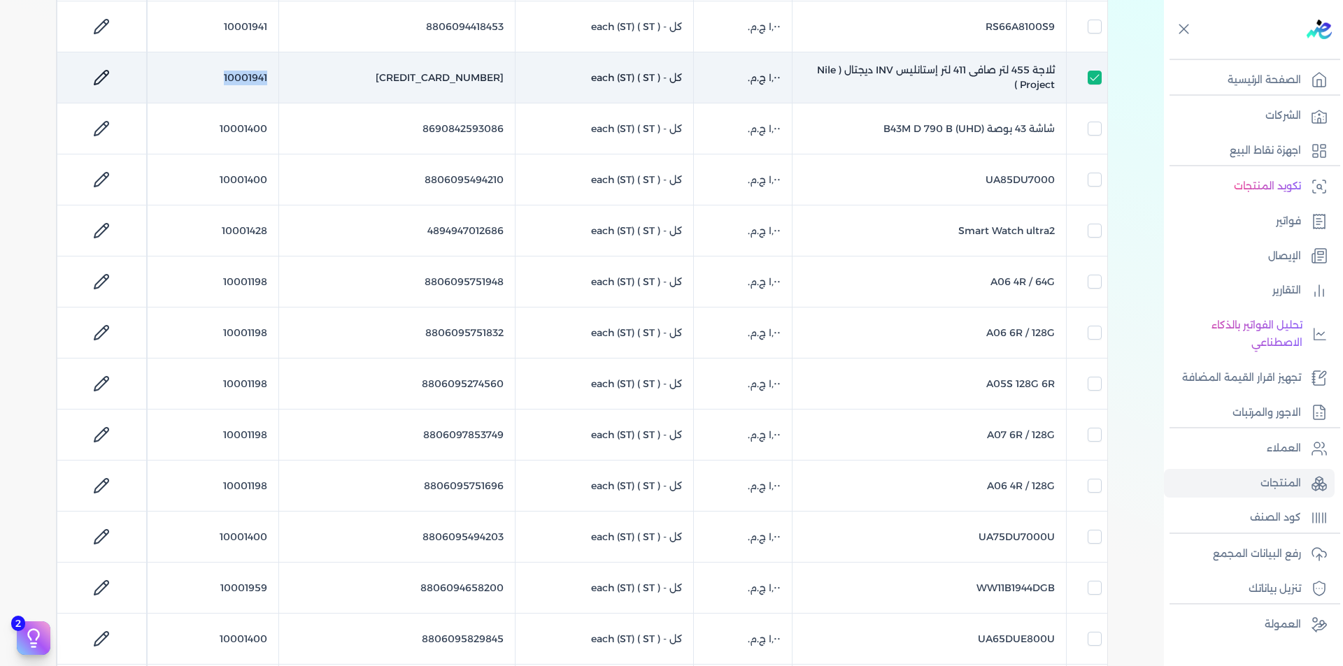
checkbox input "false"
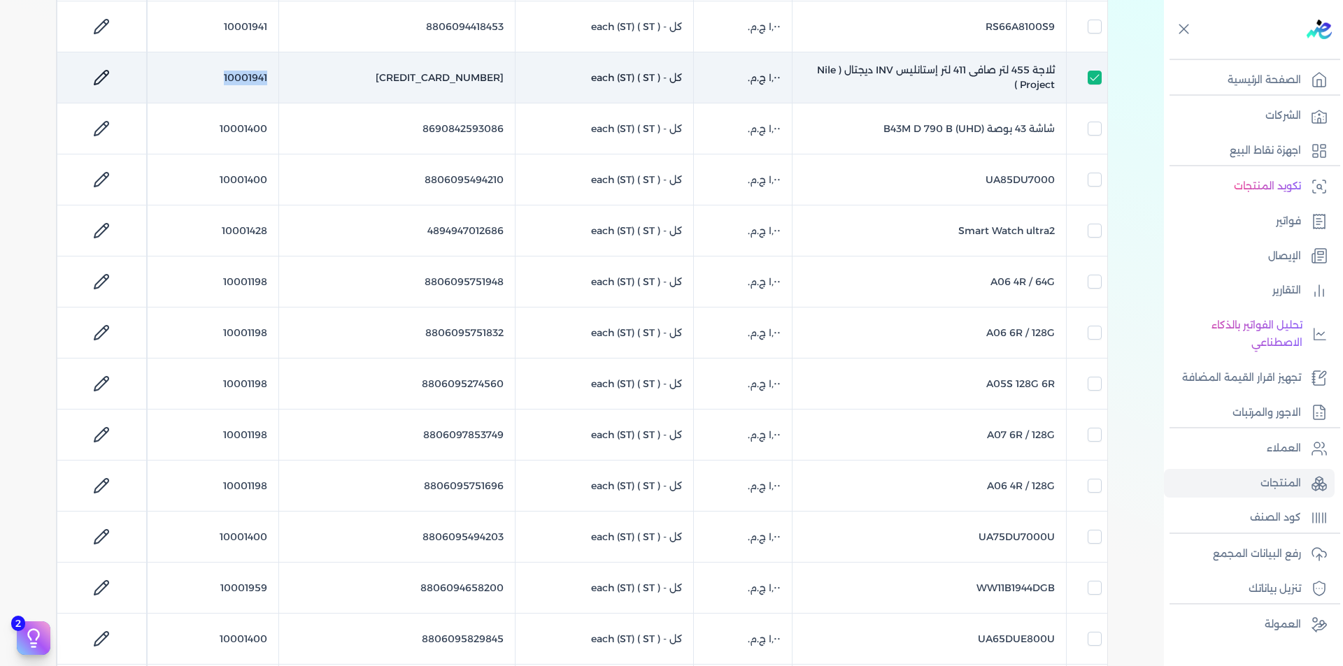
checkbox input "false"
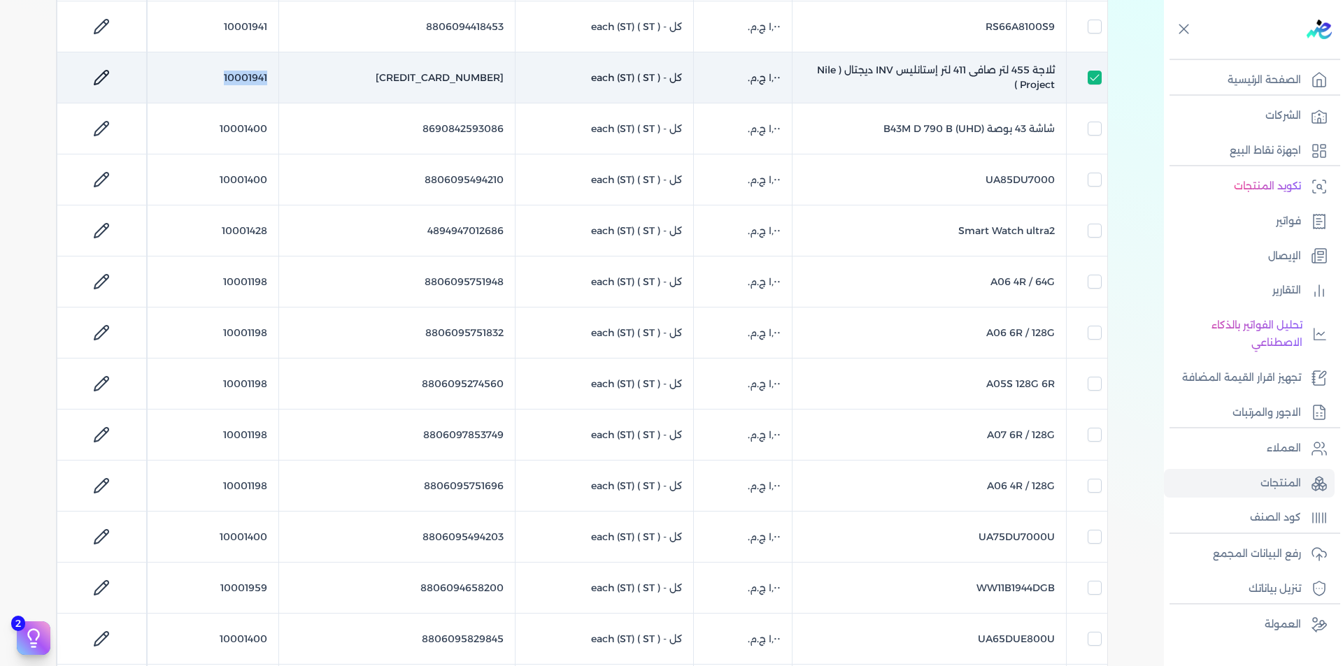
checkbox input "false"
copy td "10001941"
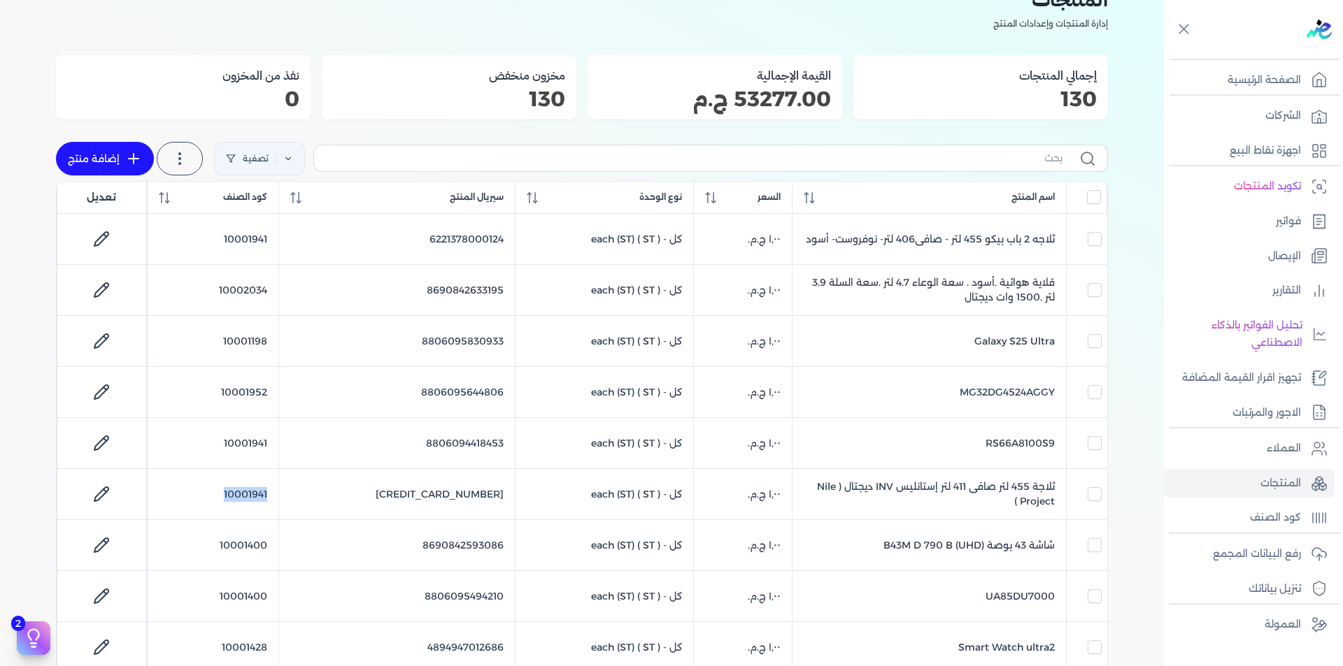
scroll to position [70, 0]
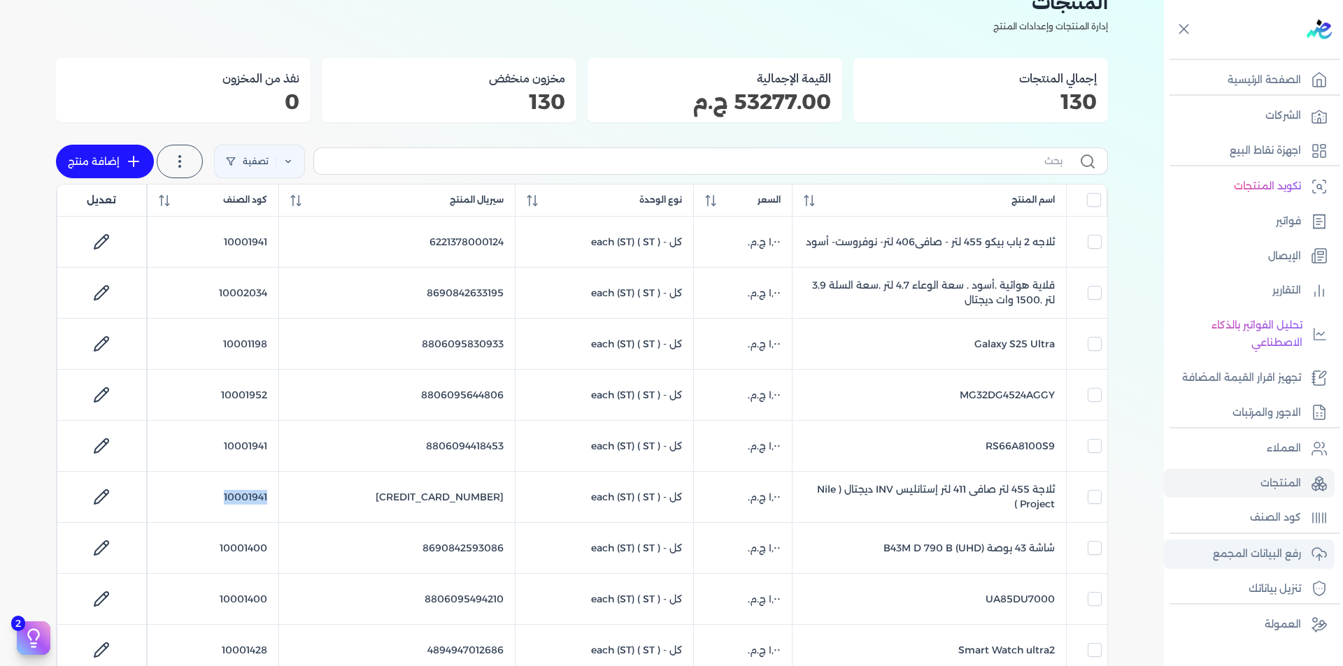
click at [1285, 564] on link "رفع البيانات المجمع" at bounding box center [1249, 554] width 171 height 29
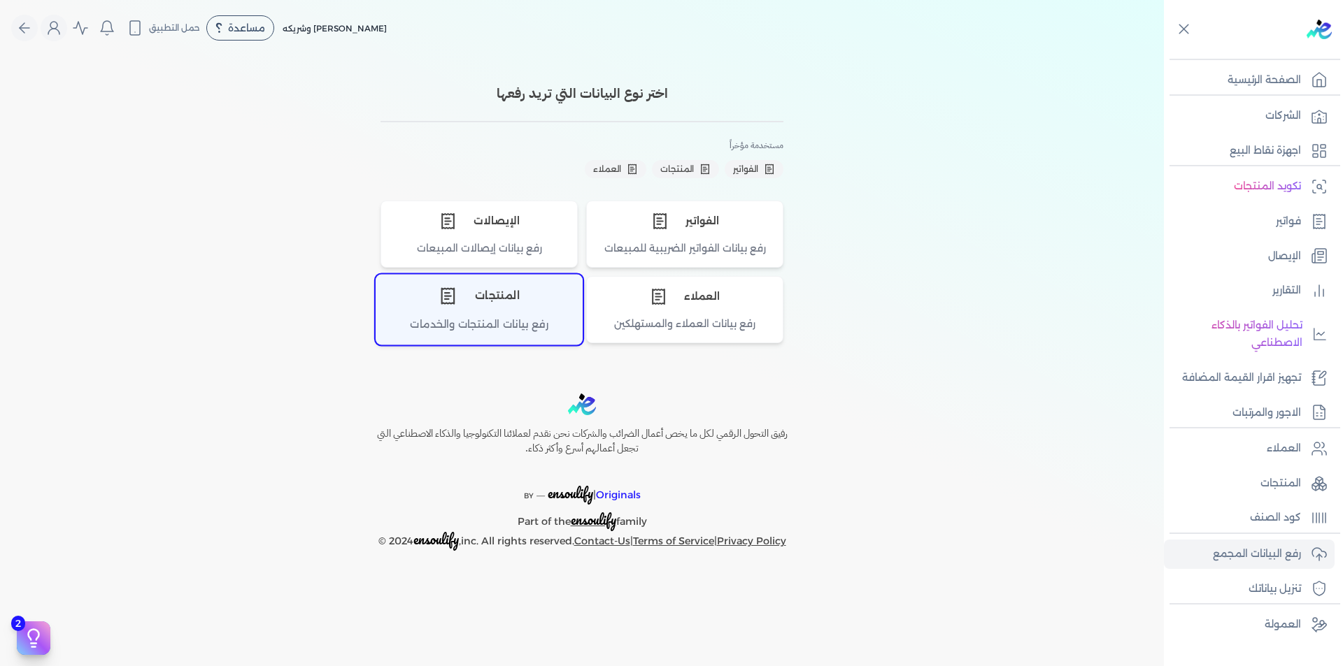
click at [504, 318] on div "رفع بيانات المنتجات والخدمات" at bounding box center [479, 330] width 206 height 27
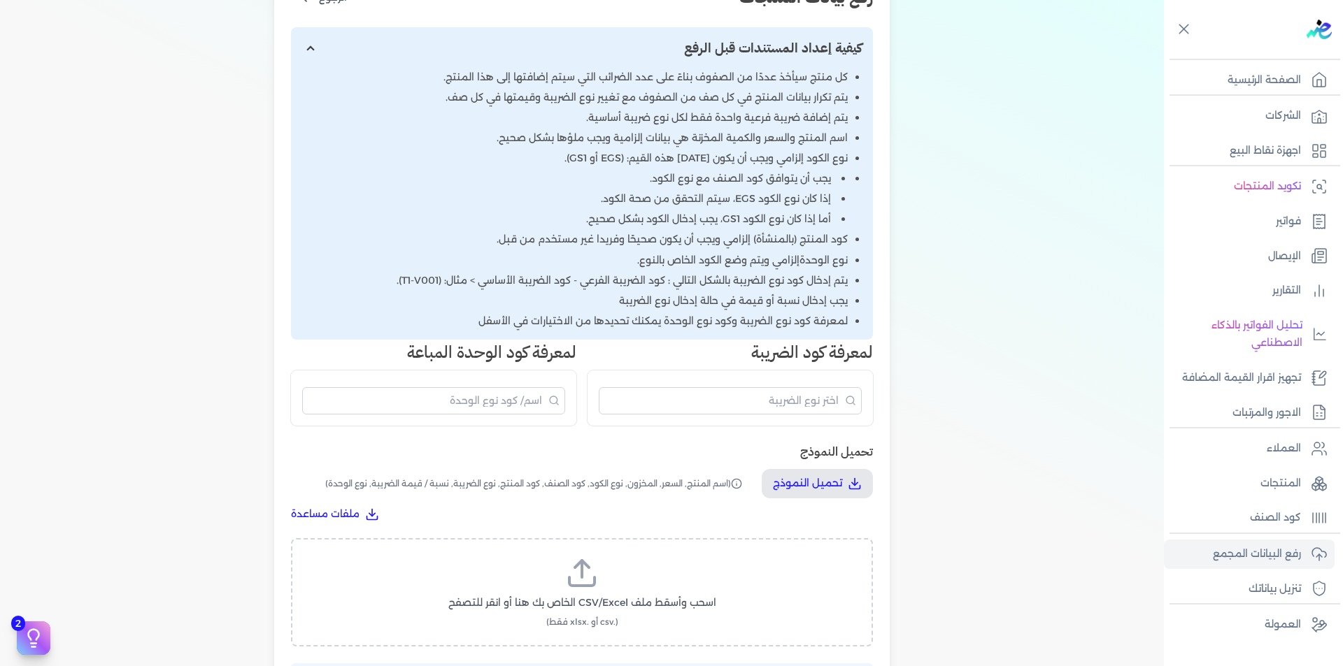
scroll to position [420, 0]
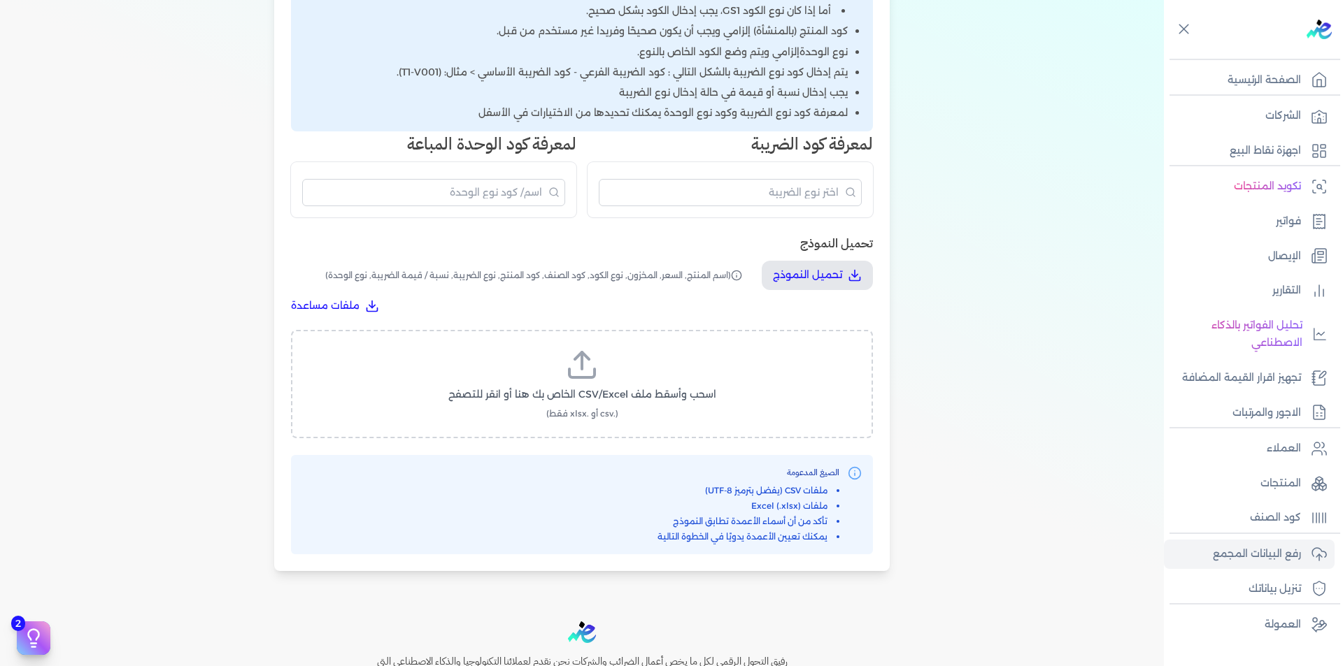
click at [587, 367] on icon at bounding box center [582, 365] width 34 height 34
click at [0, 0] on input "اسحب وأسقط ملف CSV/Excel الخاص بك هنا أو انقر للتصفح (.csv أو .xlsx فقط)" at bounding box center [0, 0] width 0 height 0
click at [643, 408] on span "تحميل الملف" at bounding box center [623, 408] width 59 height 15
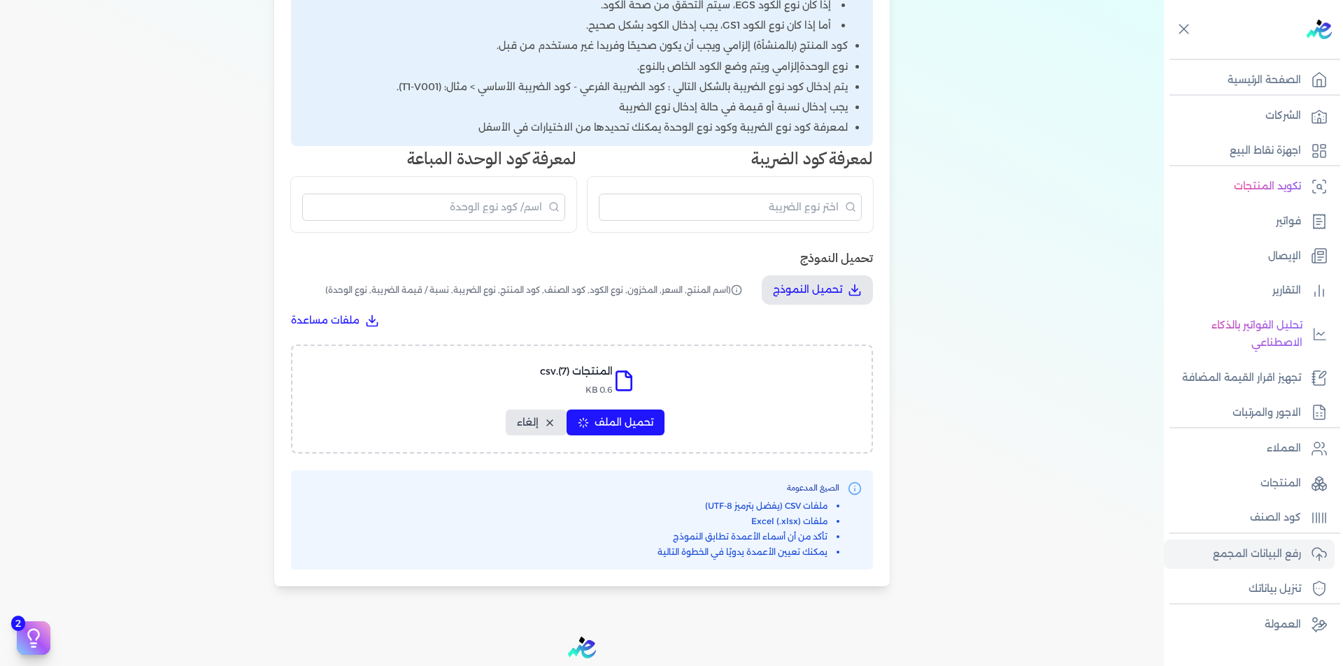
select select "اسم المنتج"
select select "السعر"
select select "المخزون"
select select "نوع الكود"
select select "كود الصنف"
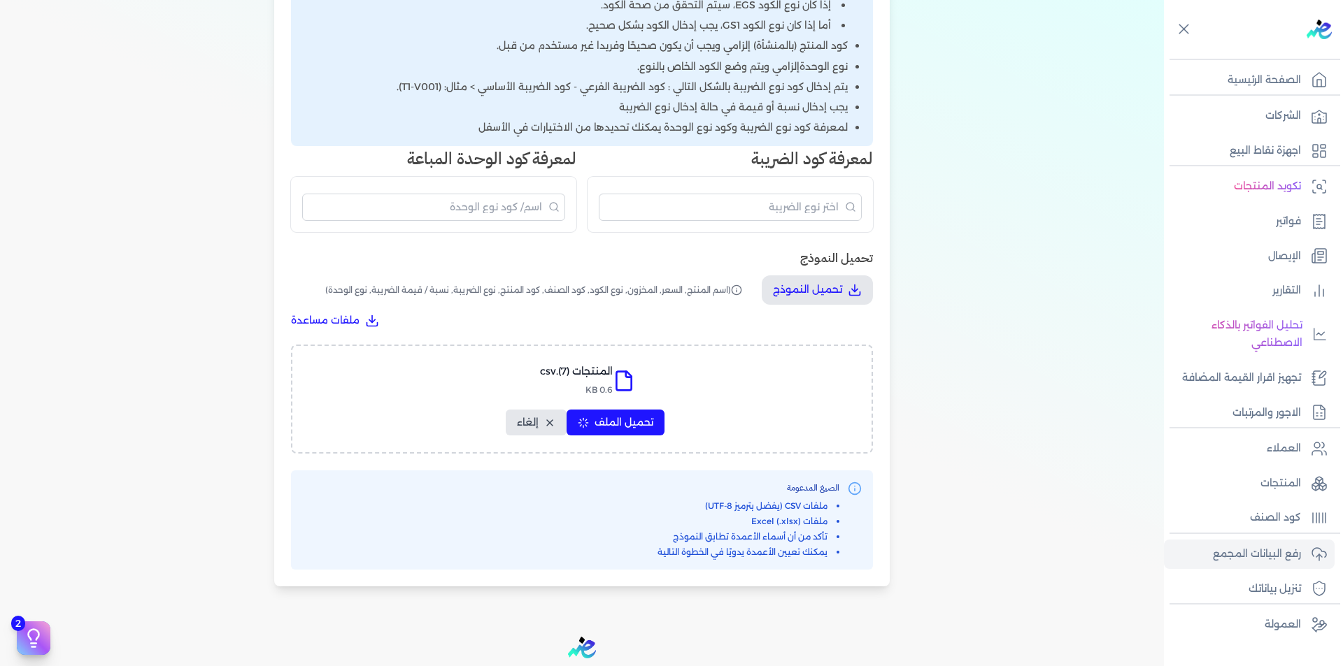
select select "سيريال المنتج"
select select "نوع الضريبة"
select select "نسبة / قيمة الضريبة"
select select "نوع الوحدة"
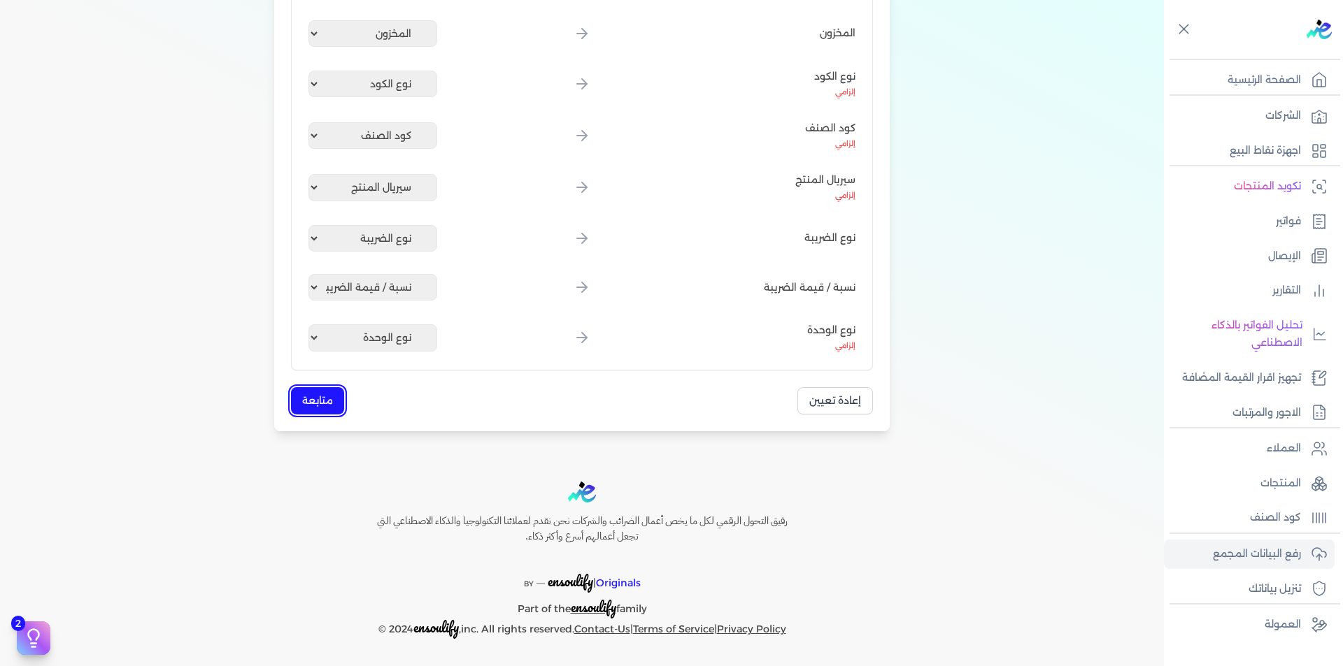
click at [320, 397] on button "متابعة" at bounding box center [317, 400] width 53 height 27
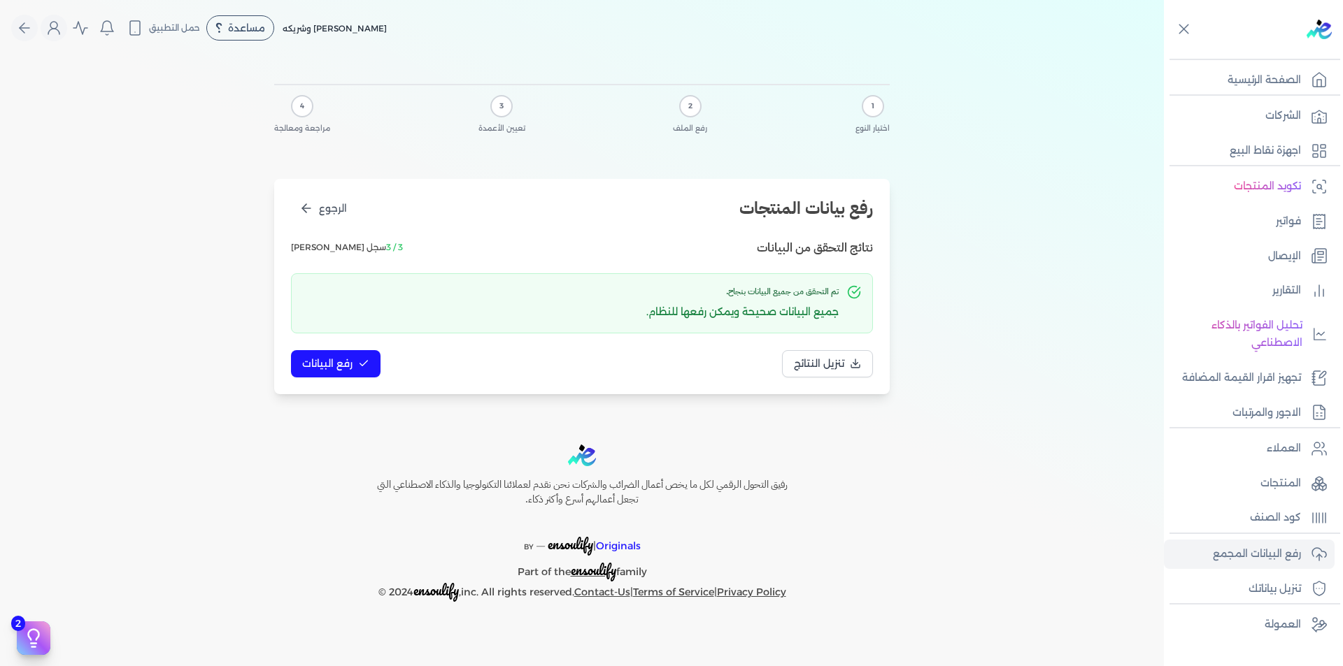
scroll to position [0, 0]
click at [340, 361] on span "رفع البيانات" at bounding box center [327, 364] width 50 height 15
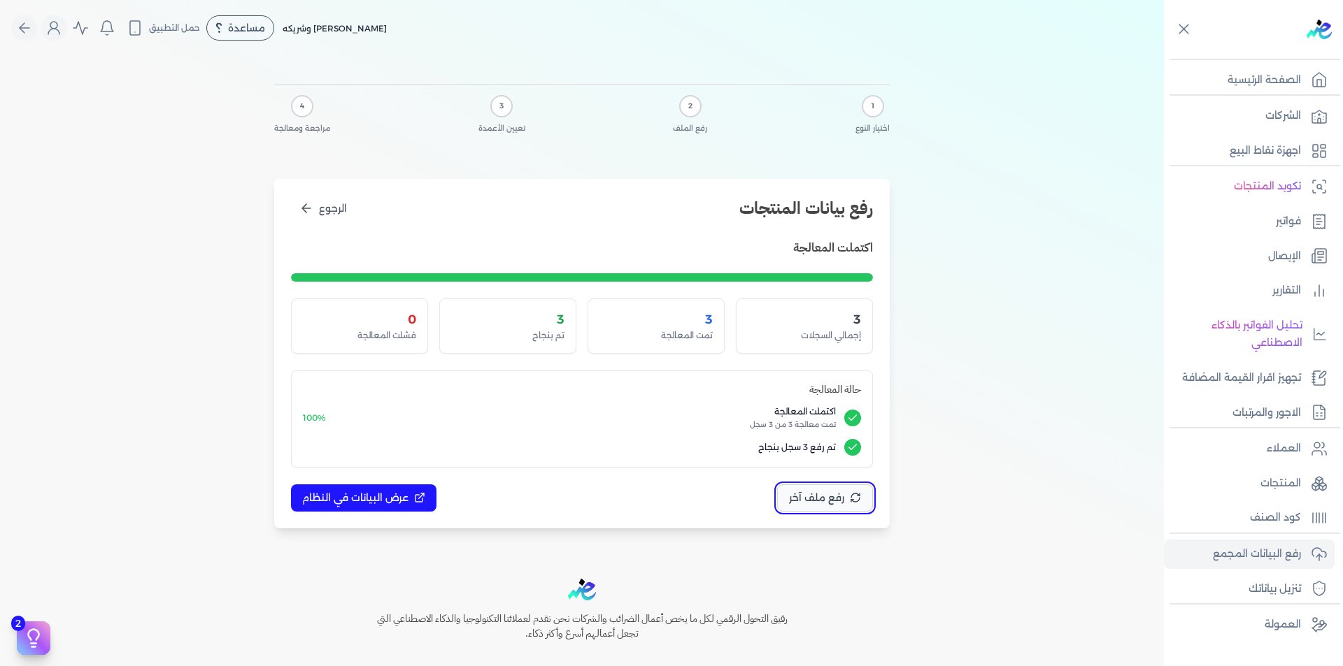
click at [832, 500] on span "رفع ملف آخر" at bounding box center [816, 498] width 55 height 15
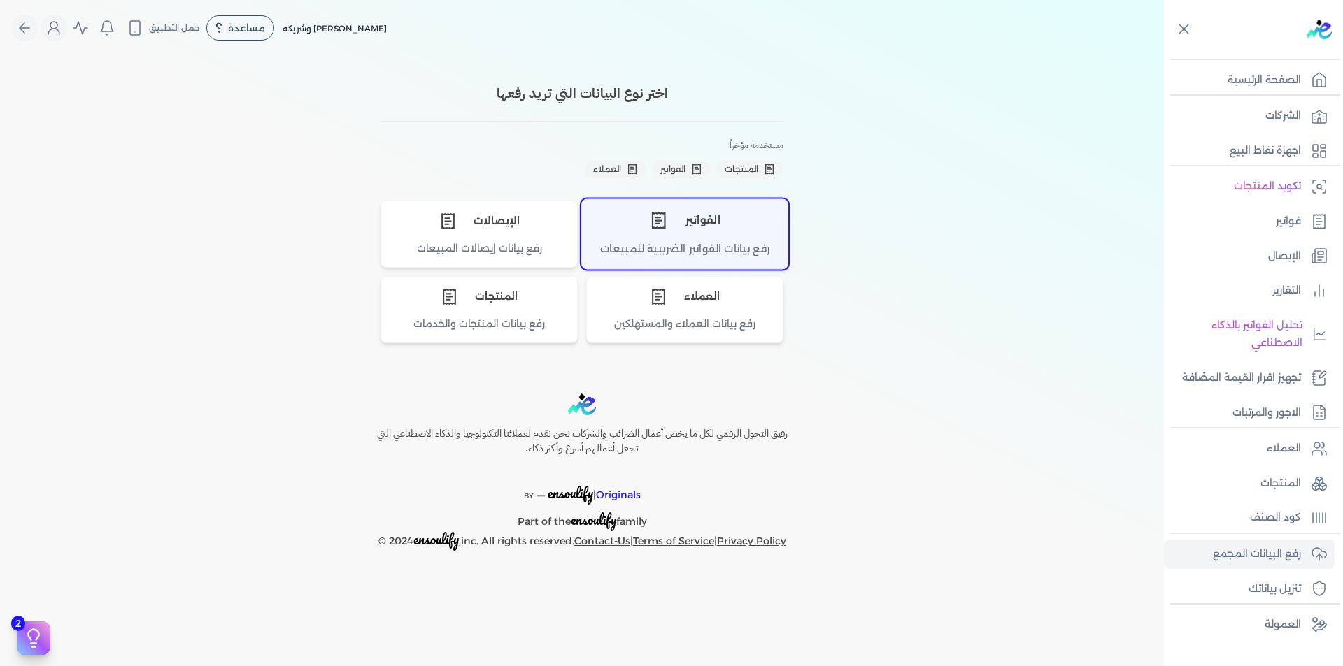
click at [685, 228] on div "الفواتير" at bounding box center [685, 220] width 206 height 42
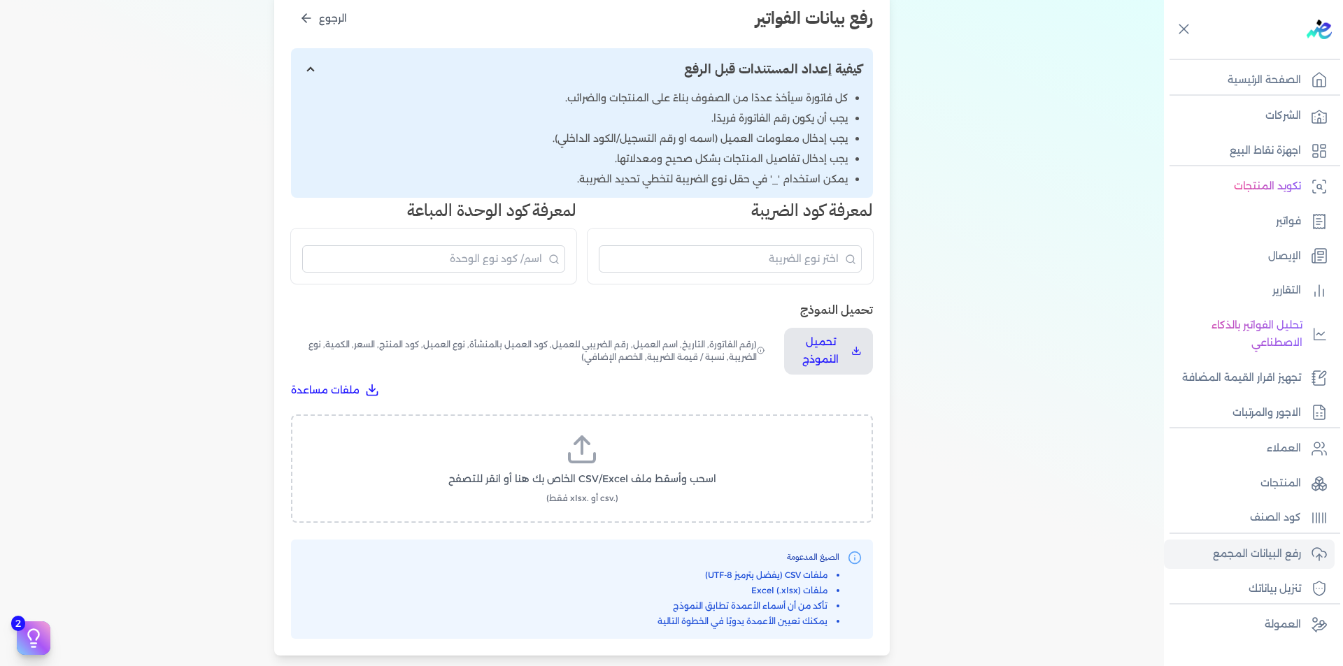
scroll to position [415, 0]
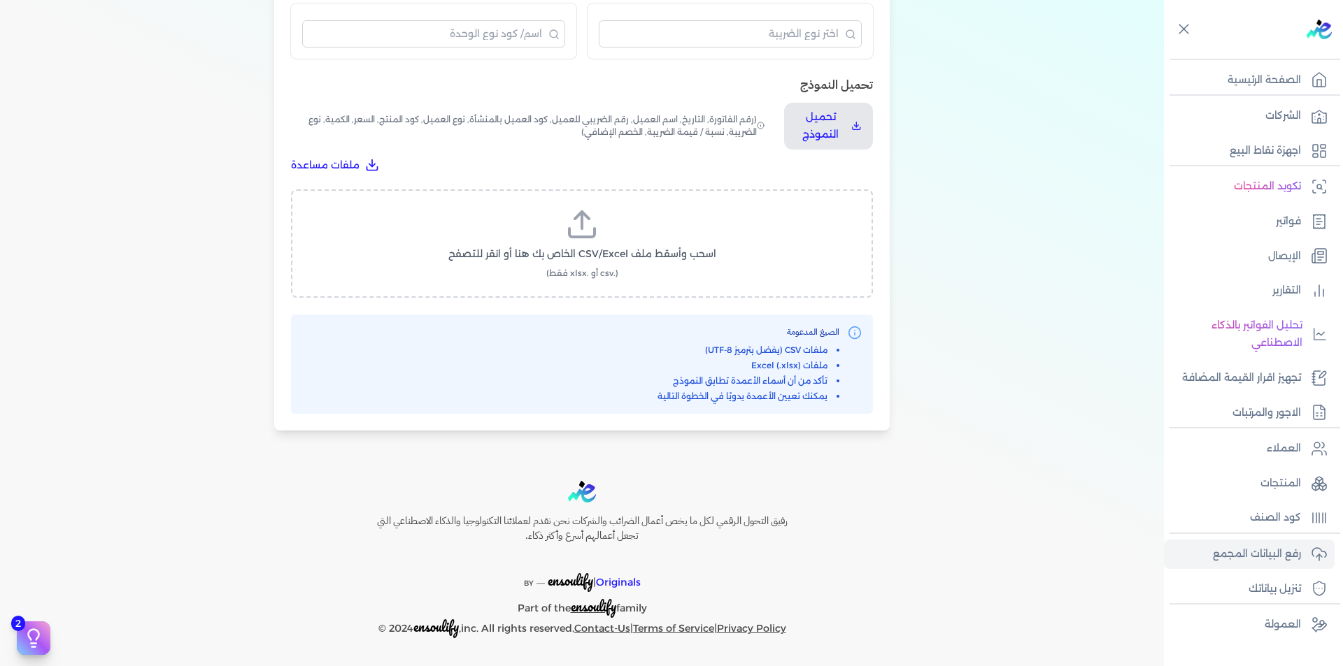
click at [624, 247] on span "اسحب وأسقط ملف CSV/Excel الخاص بك هنا أو انقر للتصفح" at bounding box center [582, 254] width 268 height 15
click at [0, 0] on input "اسحب وأسقط ملف CSV/Excel الخاص بك هنا أو انقر للتصفح (.csv أو .xlsx فقط)" at bounding box center [0, 0] width 0 height 0
click at [636, 270] on span "تحميل الملف" at bounding box center [623, 267] width 59 height 15
select select "رقم الفاتورة"
select select "التاريخ"
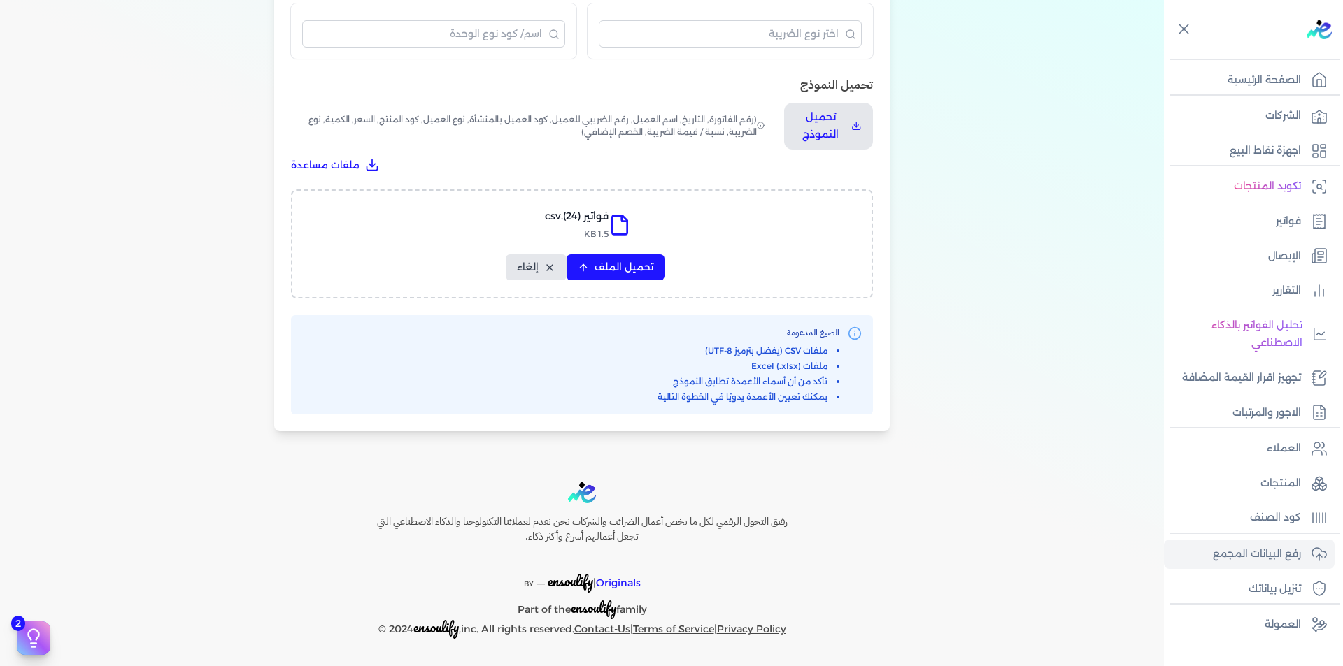
select select "أسم العميل"
select select "الرقم الضريبي"
select select "نوع العميل"
select select "الرقم التسلسلي الداخلي"
select select "وصف البند"
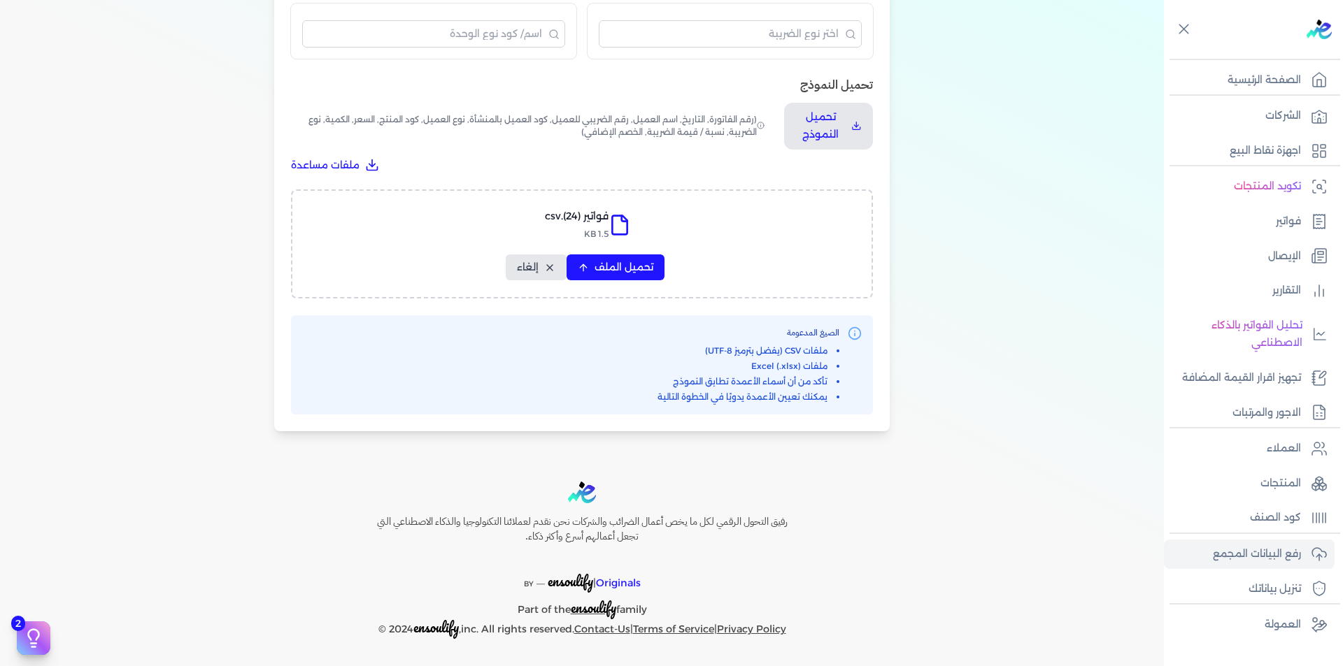
select select "سيريال المنتج"
select select "السعر"
select select "الكمية"
select select "نوع الضريبة"
select select "نسبة / قيمة الضريبة"
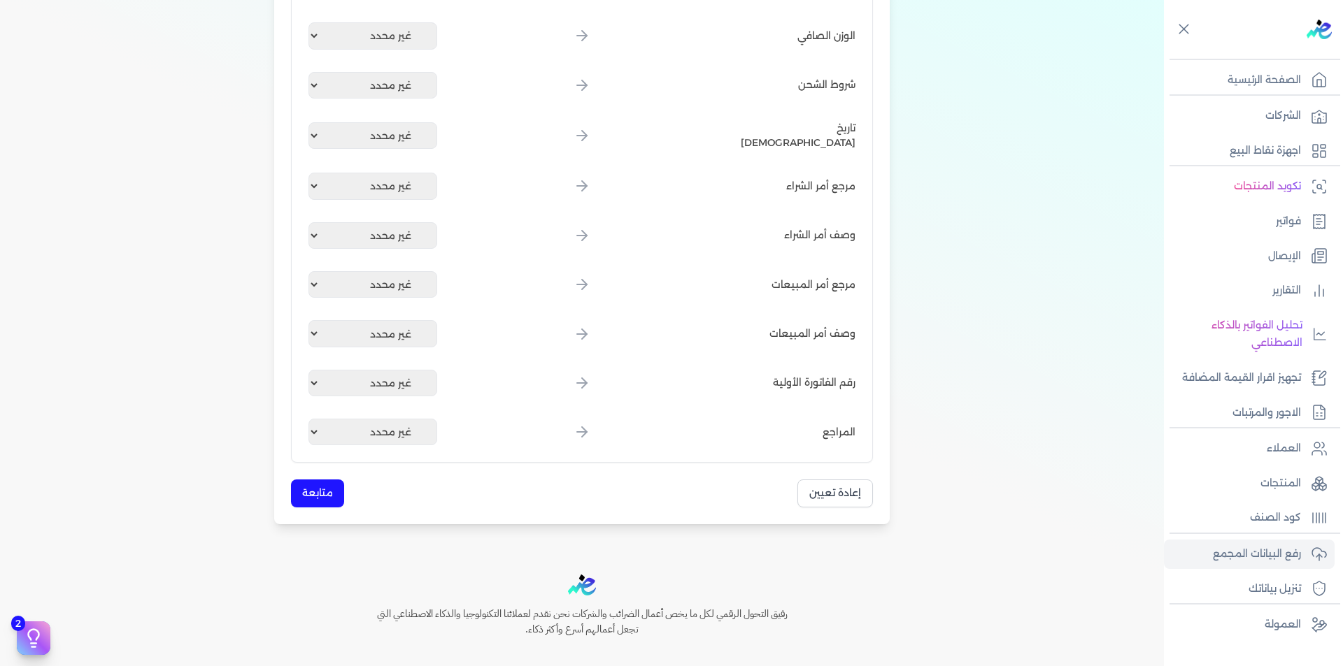
scroll to position [1876, 0]
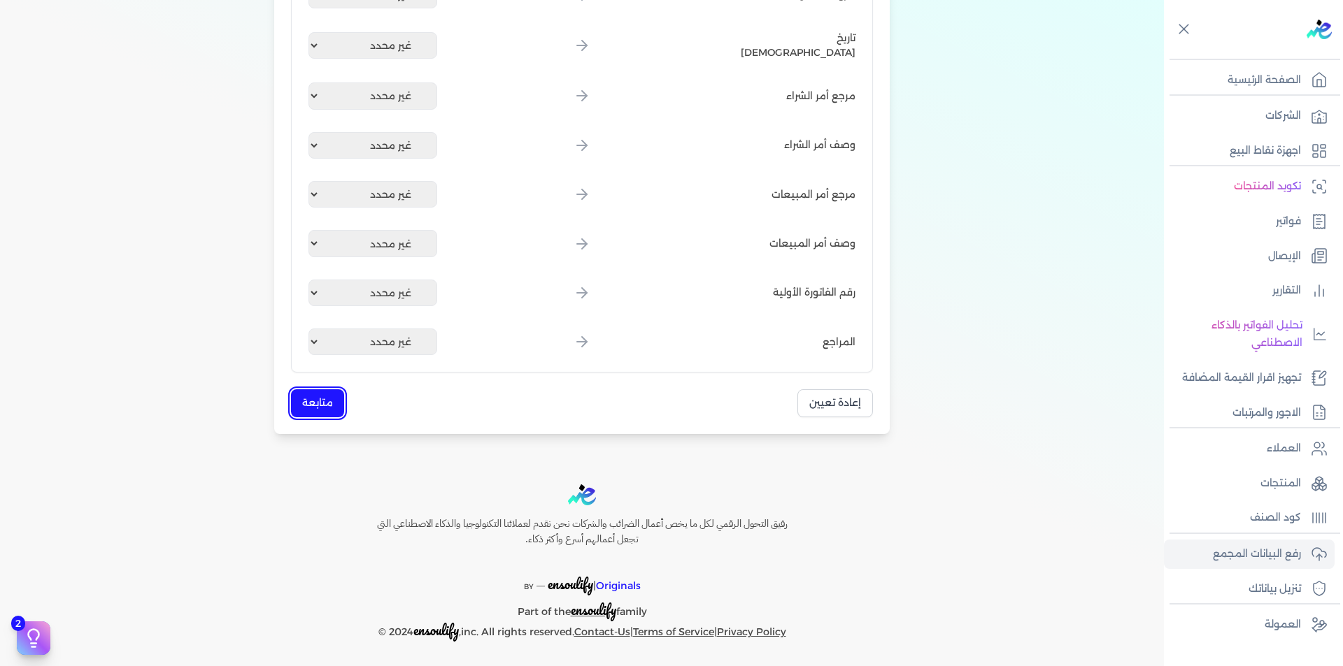
click at [321, 395] on button "متابعة" at bounding box center [317, 403] width 53 height 27
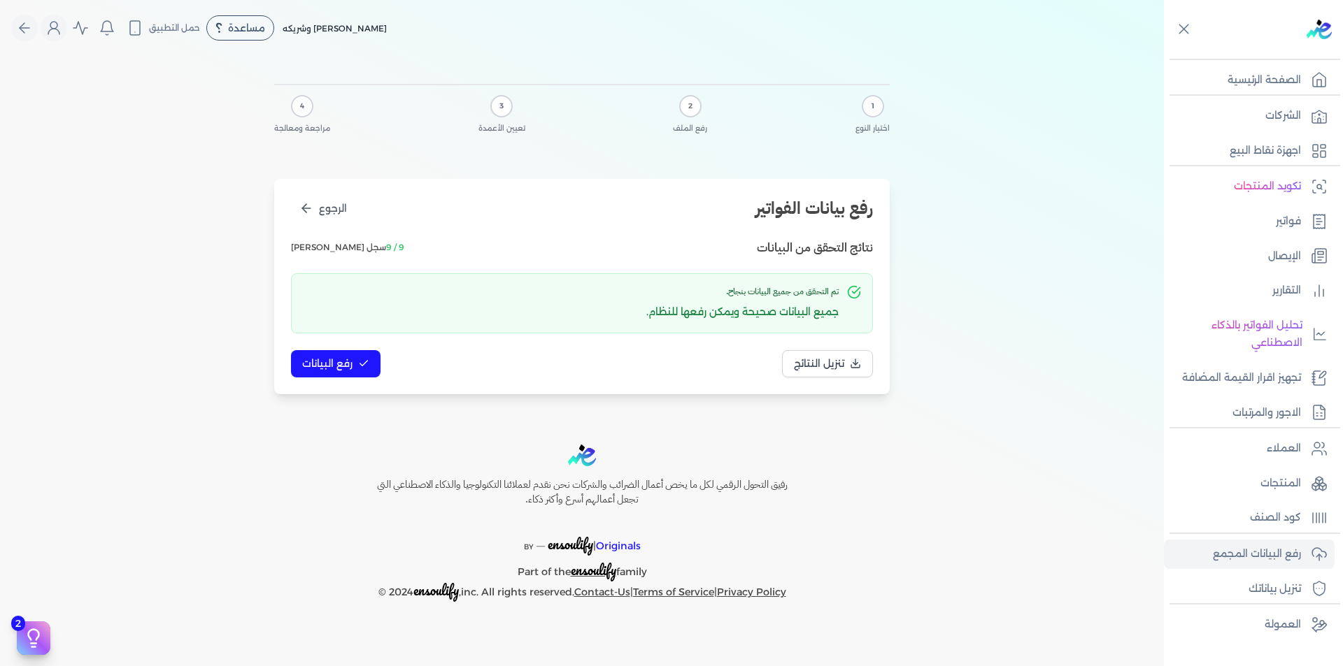
scroll to position [0, 0]
click at [334, 351] on button "رفع البيانات" at bounding box center [336, 363] width 90 height 27
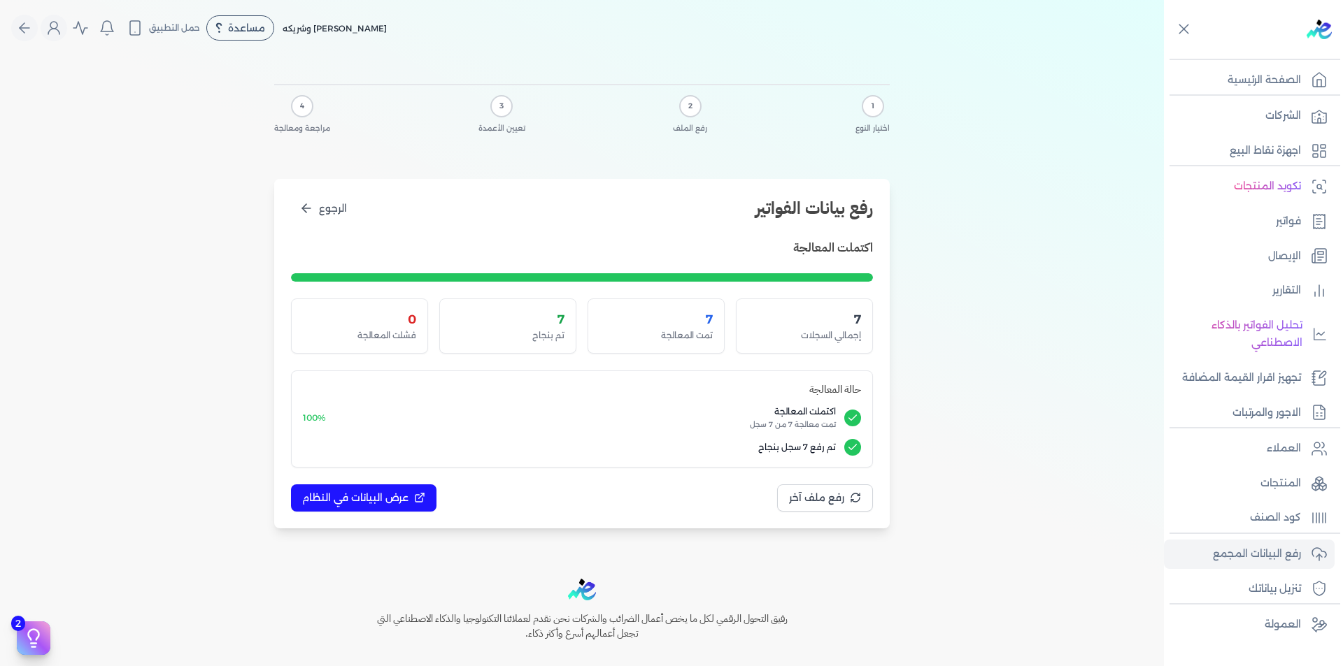
click at [594, 93] on div "1 اختيار النوع 2 رفع الملف 3 تعيين الأعمدة 4 مراجعة ومعالجة" at bounding box center [581, 115] width 615 height 62
